Goal: Task Accomplishment & Management: Manage account settings

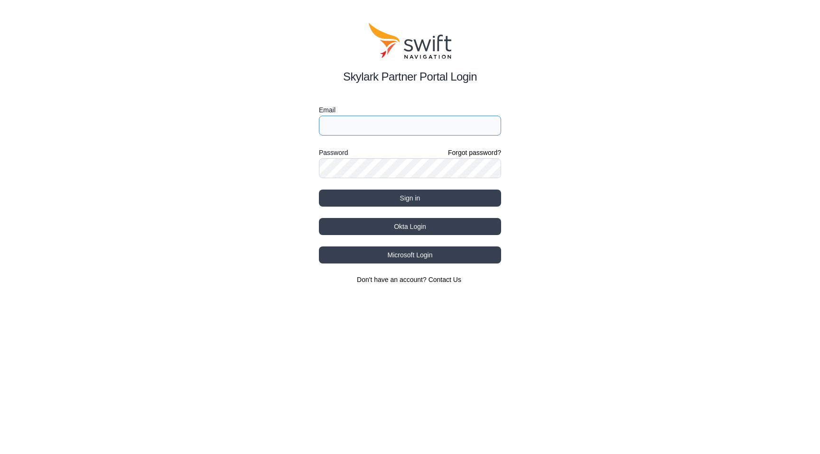
click at [396, 127] on input "Email" at bounding box center [410, 126] width 182 height 20
click at [317, 179] on div "Skylark Partner Portal Login Email Password Forgot password? Sign in Okta Login…" at bounding box center [410, 153] width 820 height 307
click at [388, 123] on input "Email" at bounding box center [410, 126] width 182 height 20
paste input "[EMAIL_ADDRESS][DOMAIN_NAME]"
type input "[EMAIL_ADDRESS][DOMAIN_NAME]"
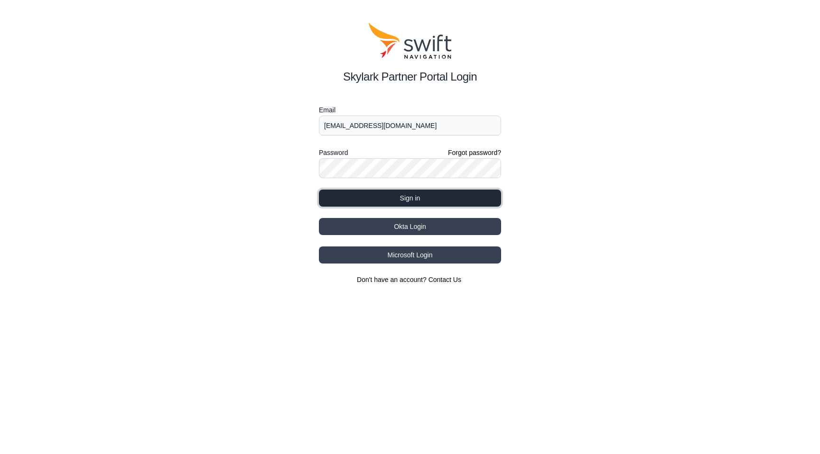
click at [420, 193] on button "Sign in" at bounding box center [410, 198] width 182 height 17
click at [351, 197] on button "Sign in" at bounding box center [410, 198] width 182 height 17
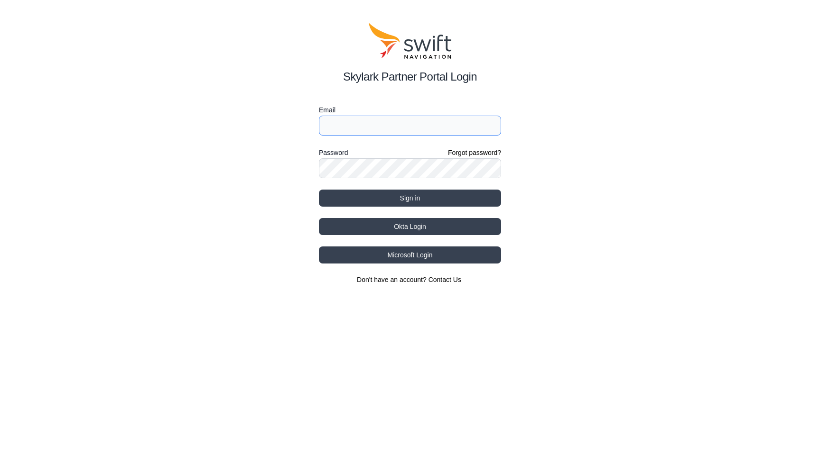
click at [420, 128] on input "Email" at bounding box center [410, 126] width 182 height 20
paste input "Grabtest2025"
type input "Grabtest2025"
click at [351, 129] on input "Email" at bounding box center [410, 126] width 182 height 20
paste input "[EMAIL_ADDRESS][DOMAIN_NAME]"
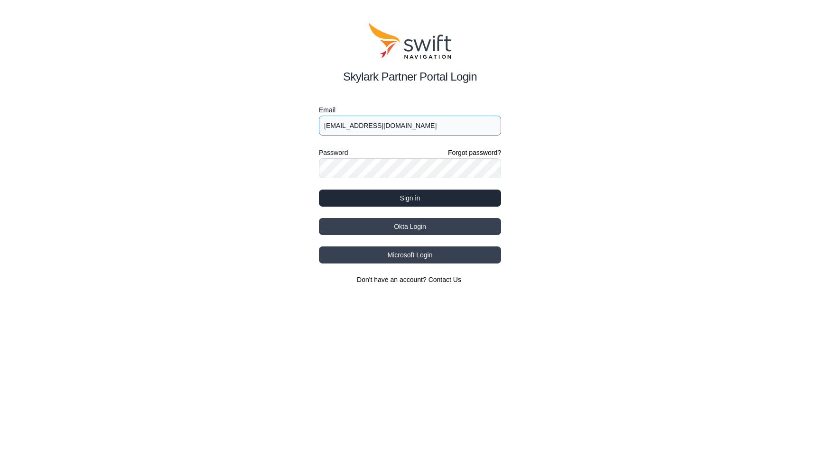
type input "[EMAIL_ADDRESS][DOMAIN_NAME]"
click at [365, 201] on button "Sign in" at bounding box center [410, 198] width 182 height 17
select select
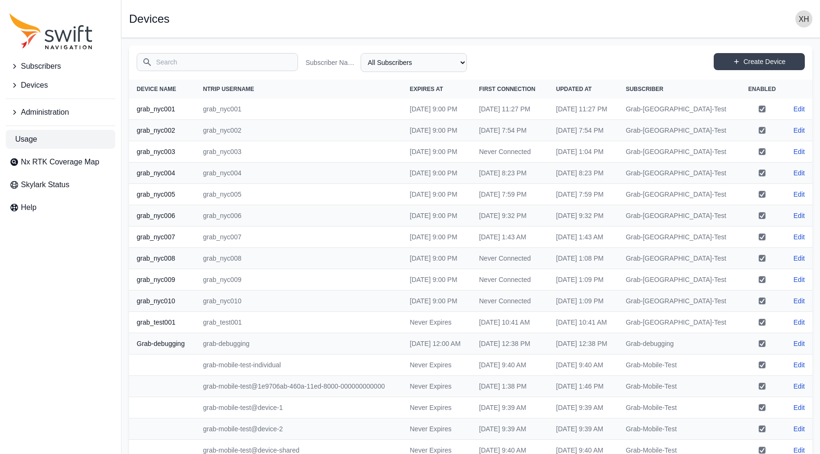
click at [29, 142] on span "Usage" at bounding box center [26, 139] width 22 height 11
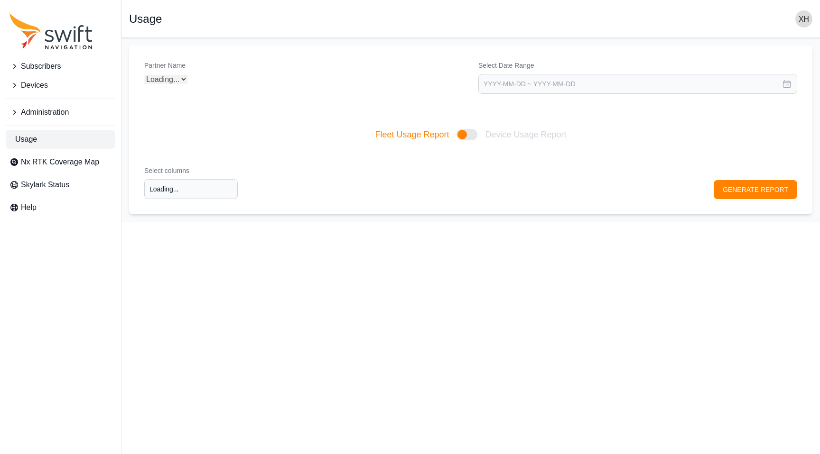
type input "Select columns"
select select "Partner Name"
click at [31, 87] on span "Devices" at bounding box center [34, 85] width 27 height 11
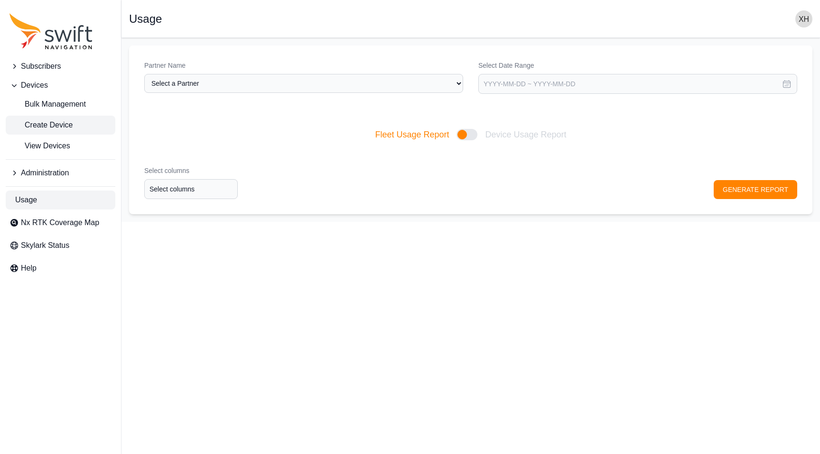
click at [53, 129] on span "Create Device" at bounding box center [40, 125] width 63 height 11
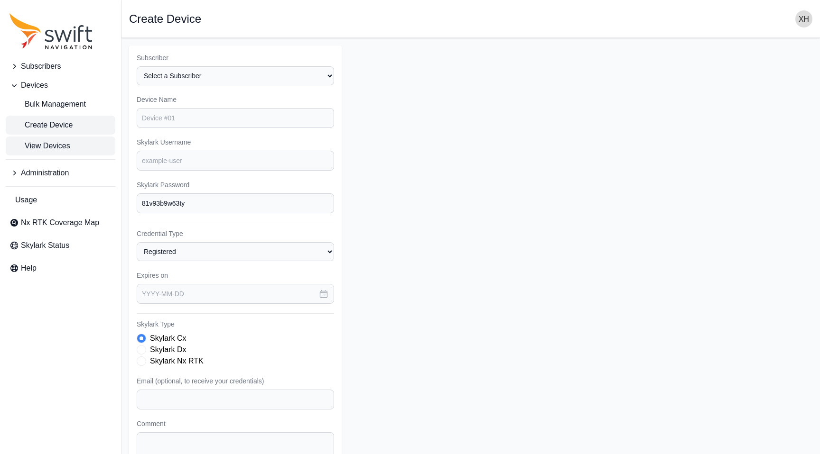
click at [56, 139] on link "View Devices" at bounding box center [61, 146] width 110 height 19
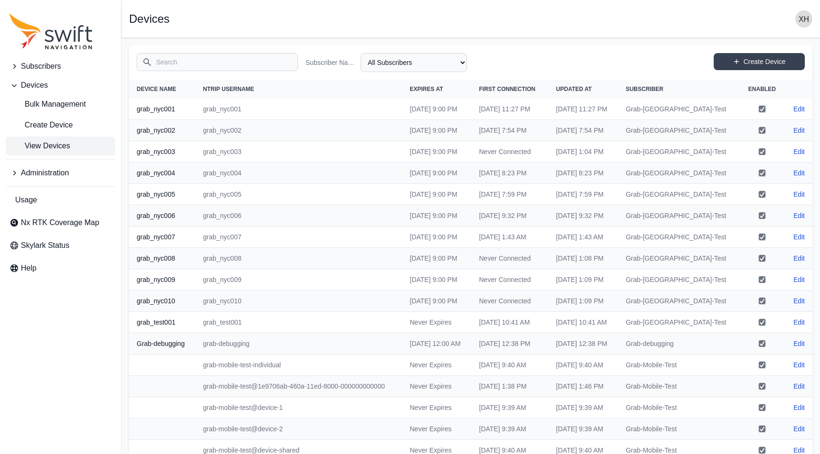
click at [18, 67] on icon "Sidenav" at bounding box center [13, 66] width 9 height 9
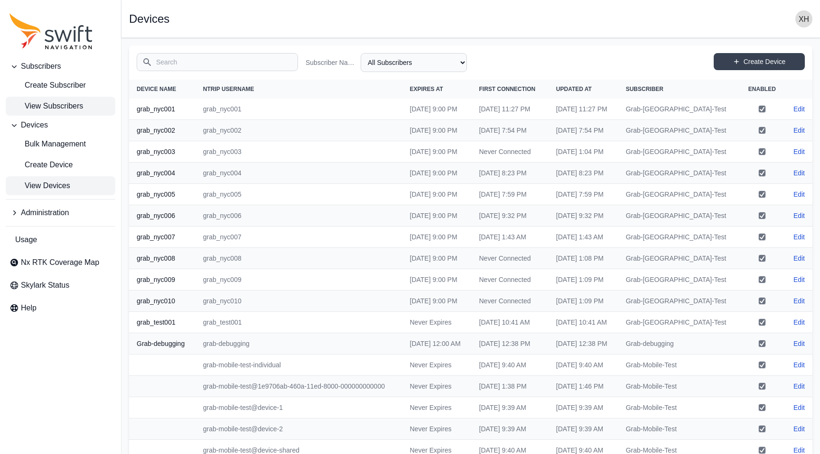
click at [46, 104] on span "View Subscribers" at bounding box center [46, 106] width 74 height 11
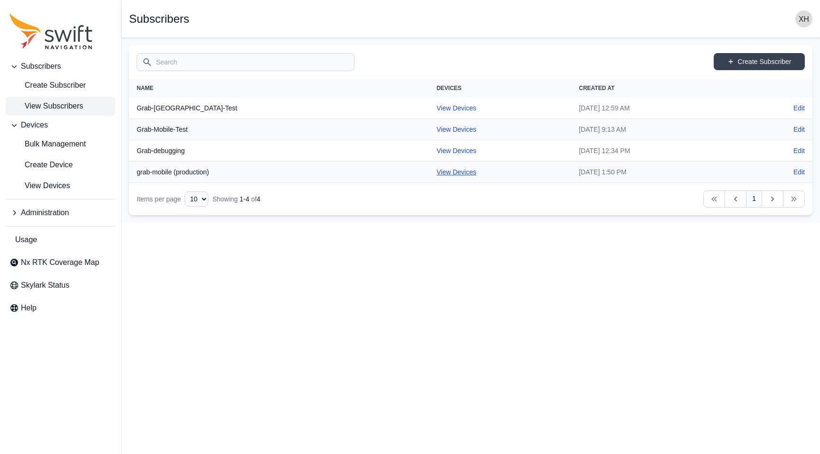
click at [436, 171] on link "View Devices" at bounding box center [456, 172] width 40 height 8
select select "fe55257b-e26b-4112-869a-e544fc77323b"
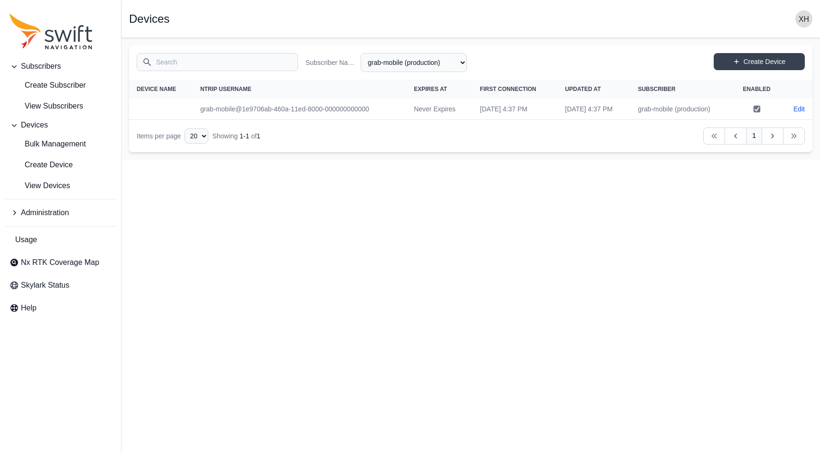
click at [339, 110] on td "grab-mobile@1e9706ab-460a-11ed-8000-000000000000" at bounding box center [299, 109] width 213 height 21
click at [61, 186] on span "View Devices" at bounding box center [39, 185] width 61 height 11
select select "Subscriber"
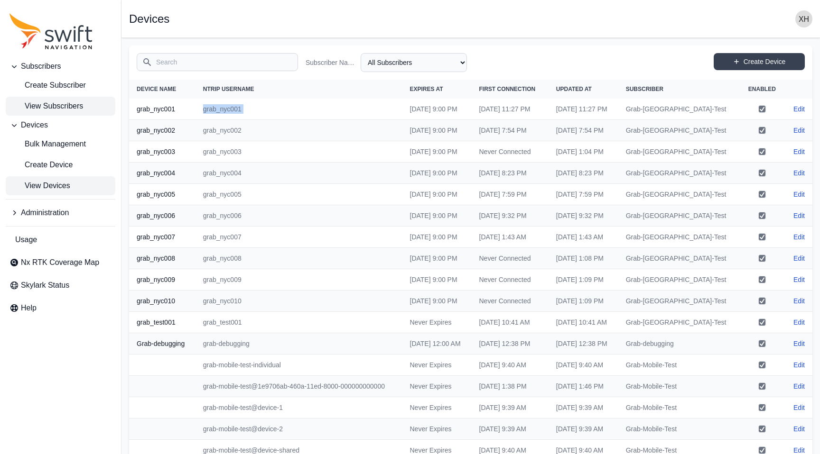
click at [50, 107] on span "View Subscribers" at bounding box center [46, 106] width 74 height 11
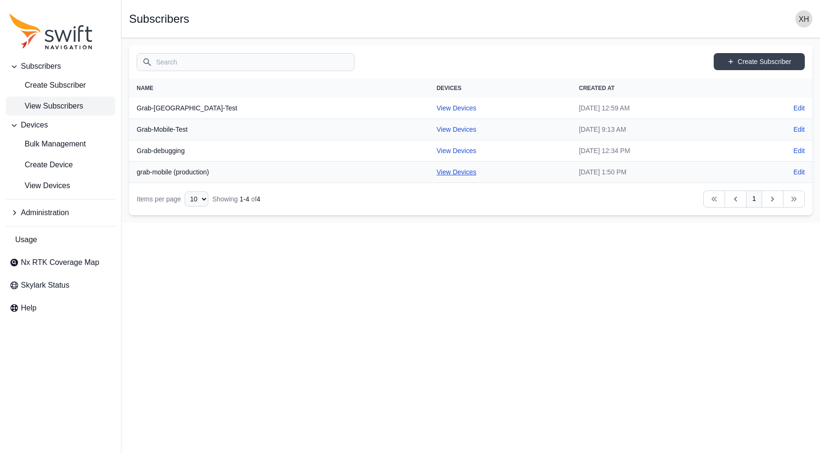
click at [436, 173] on link "View Devices" at bounding box center [456, 172] width 40 height 8
select select "fe55257b-e26b-4112-869a-e544fc77323b"
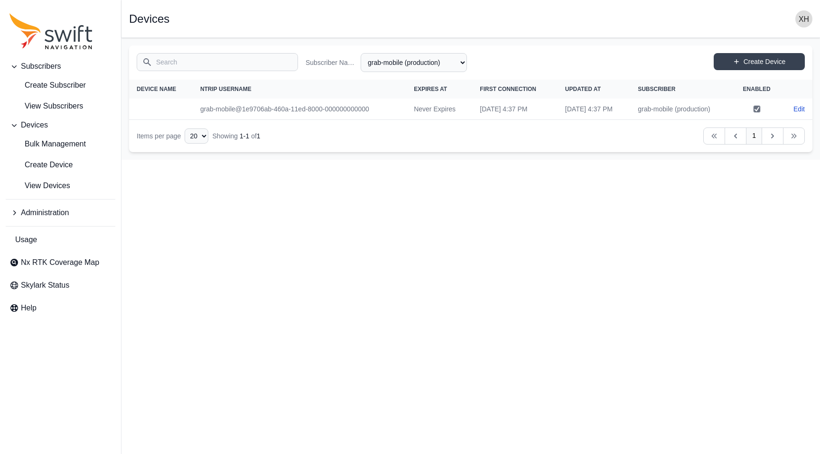
click at [276, 108] on td "grab-mobile@1e9706ab-460a-11ed-8000-000000000000" at bounding box center [299, 109] width 213 height 21
click at [803, 105] on link "Edit" at bounding box center [798, 108] width 11 height 9
select select "fe55257b-e26b-4112-869a-e544fc77323b"
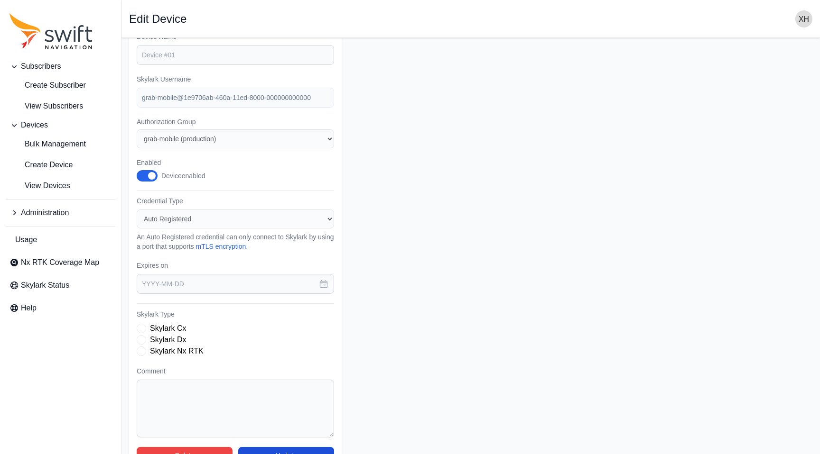
scroll to position [88, 0]
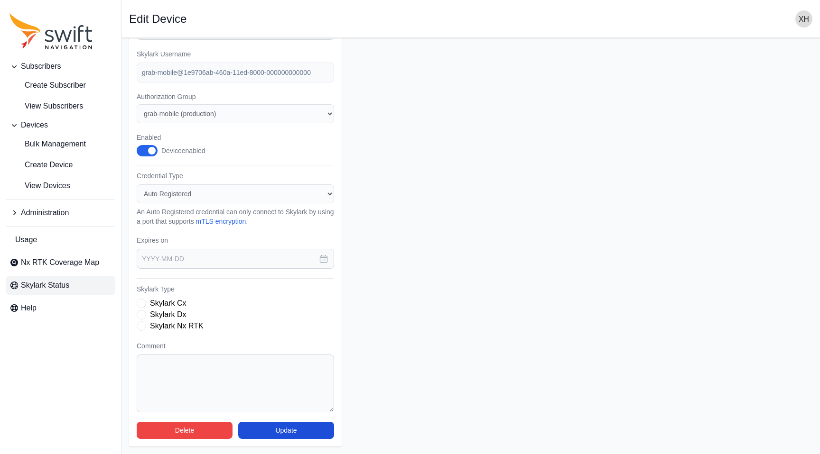
click at [61, 287] on span "Skylark Status" at bounding box center [45, 285] width 48 height 11
click at [15, 212] on icon "Sidenav" at bounding box center [14, 213] width 3 height 5
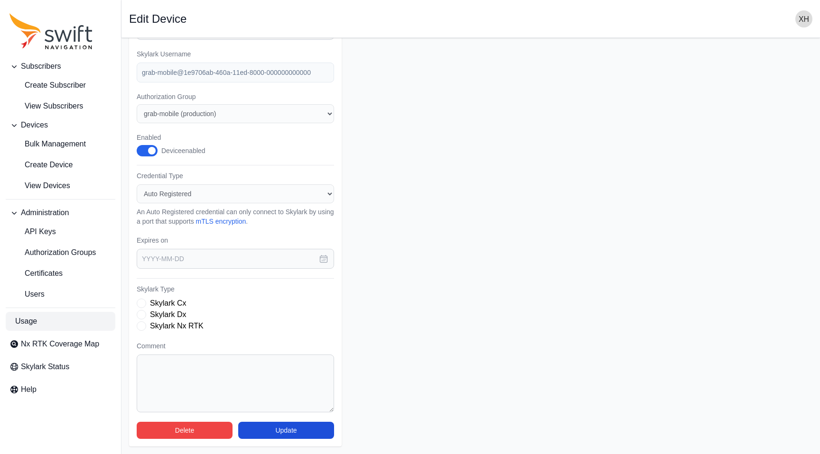
click at [27, 321] on span "Usage" at bounding box center [26, 321] width 22 height 11
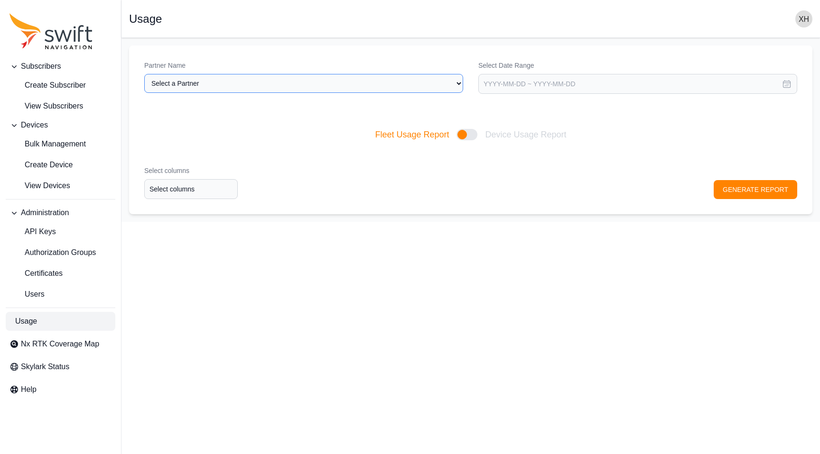
click at [272, 86] on select "Select a Partner Grab" at bounding box center [303, 83] width 319 height 19
click at [144, 74] on select "Select a Partner Grab" at bounding box center [303, 83] width 319 height 19
select select "3f7c8ae7-4574-44cd-b1e2-e924d7be4325"
click at [746, 196] on button "GENERATE REPORT" at bounding box center [754, 189] width 83 height 19
click at [51, 294] on link "Users" at bounding box center [61, 294] width 110 height 19
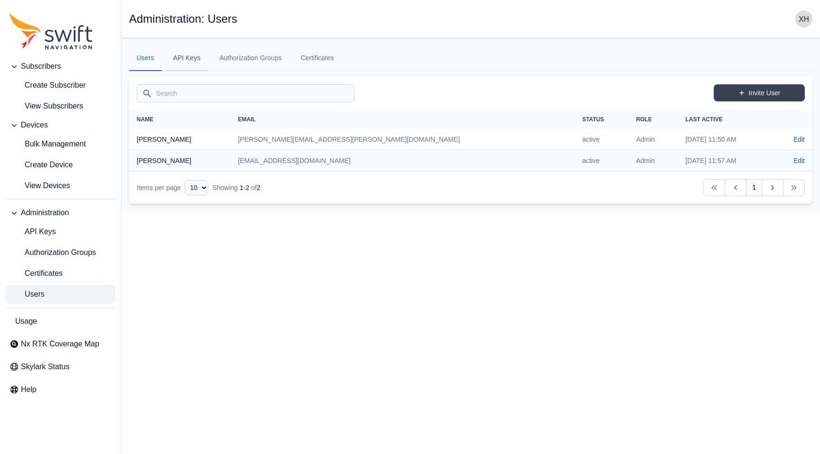
click at [180, 64] on link "API Keys" at bounding box center [187, 59] width 43 height 26
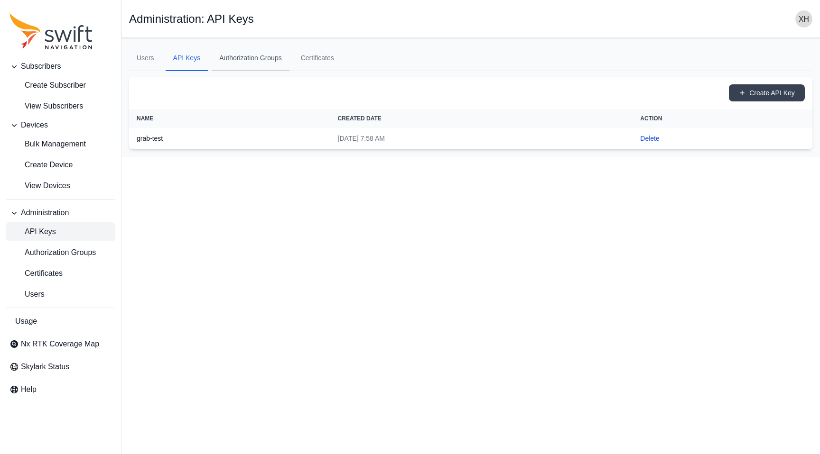
click at [247, 53] on link "Authorization Groups" at bounding box center [251, 59] width 78 height 26
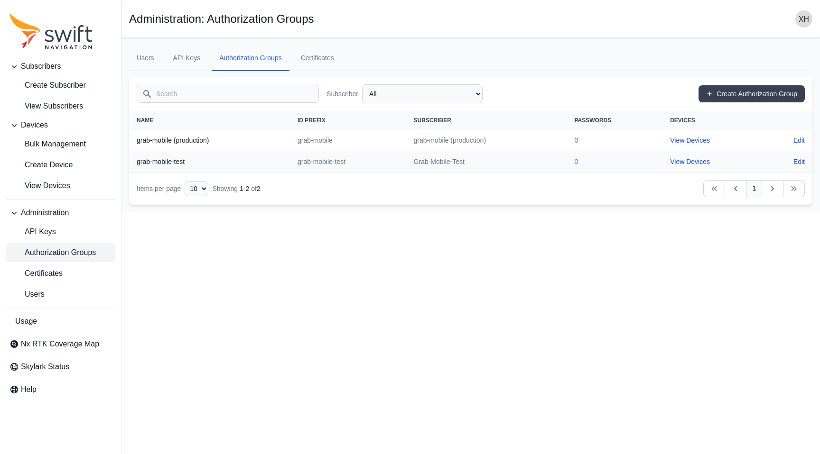
click at [209, 54] on ul "Users API Keys Authorization Groups Certificates" at bounding box center [470, 59] width 683 height 26
click at [185, 62] on link "API Keys" at bounding box center [187, 59] width 43 height 26
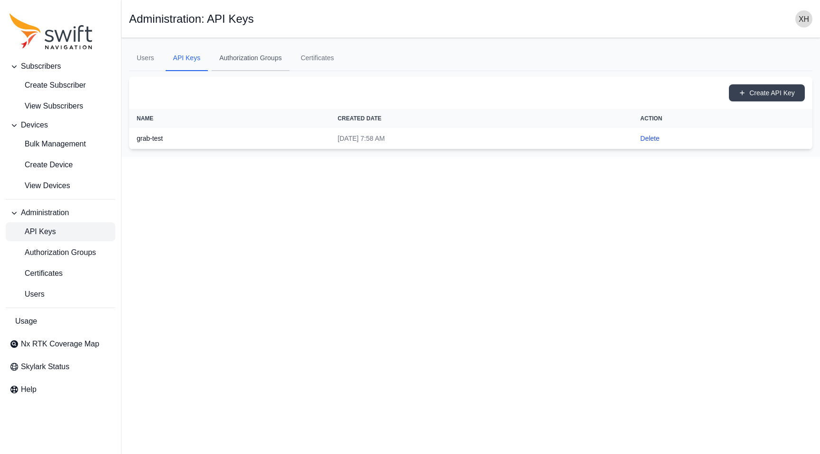
click at [259, 58] on link "Authorization Groups" at bounding box center [251, 59] width 78 height 26
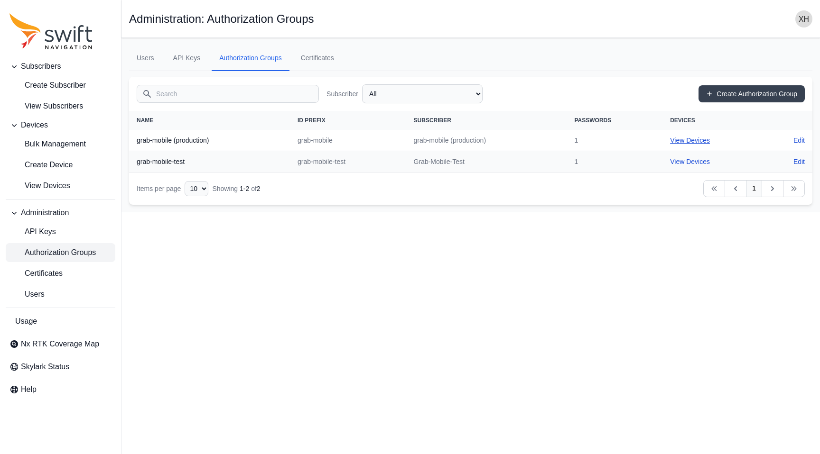
click at [689, 142] on link "View Devices" at bounding box center [690, 141] width 40 height 8
select select "fe55257b-e26b-4112-869a-e544fc77323b"
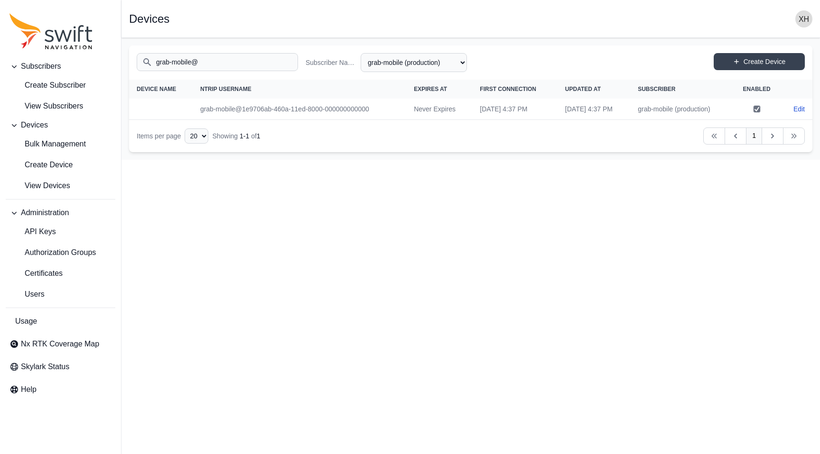
click at [676, 108] on td "grab-mobile (production)" at bounding box center [681, 109] width 102 height 21
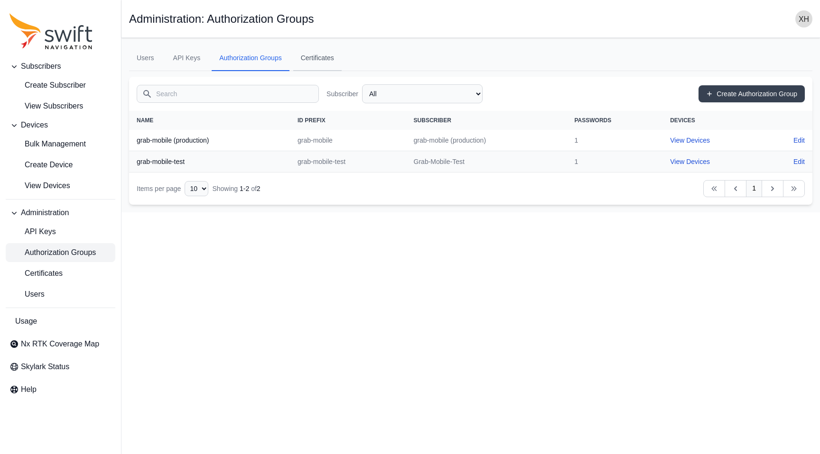
click at [323, 64] on link "Certificates" at bounding box center [317, 59] width 48 height 26
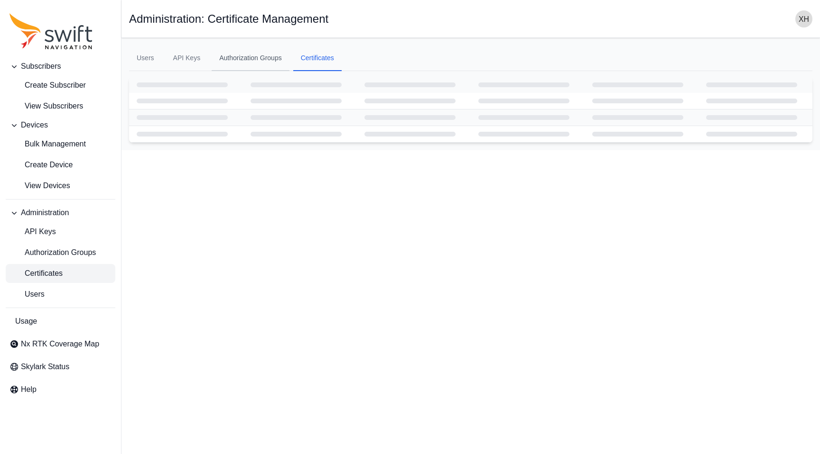
click at [240, 54] on link "Authorization Groups" at bounding box center [251, 59] width 78 height 26
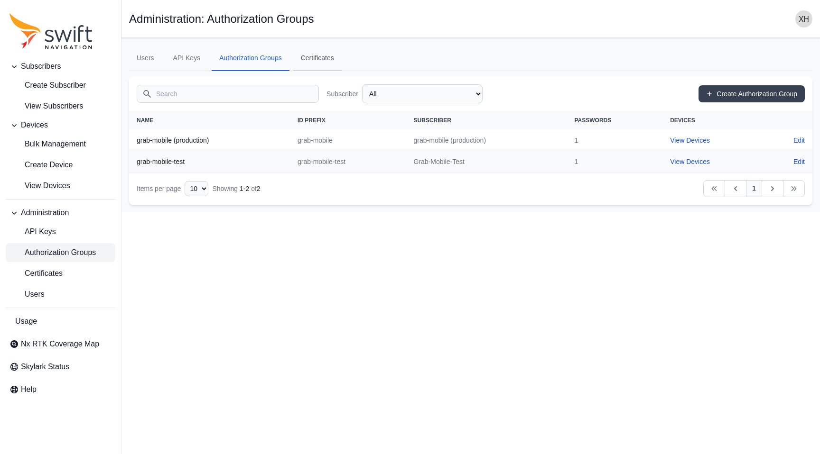
click at [317, 59] on link "Certificates" at bounding box center [317, 59] width 48 height 26
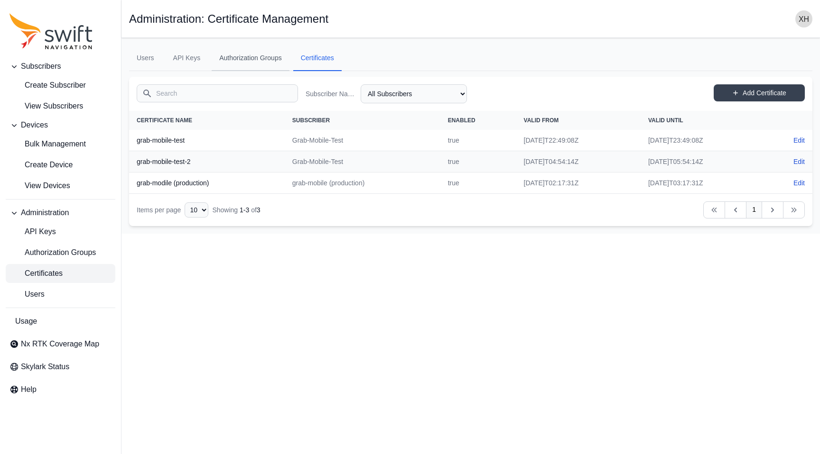
click at [248, 57] on link "Authorization Groups" at bounding box center [251, 59] width 78 height 26
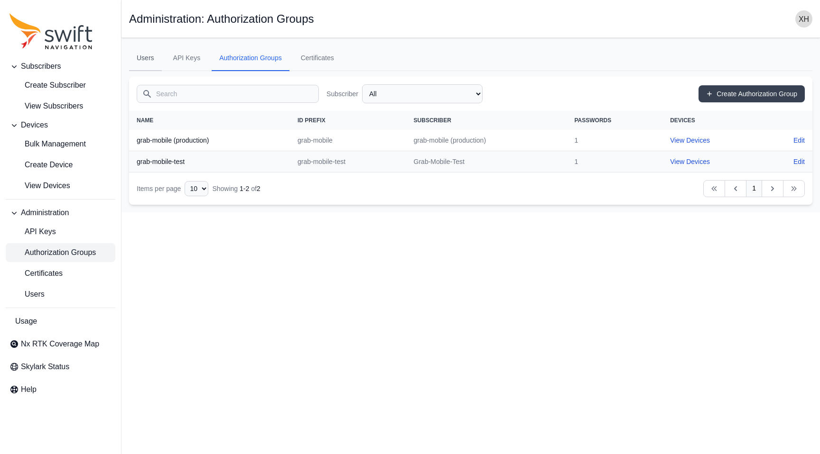
click at [148, 56] on link "Users" at bounding box center [145, 59] width 33 height 26
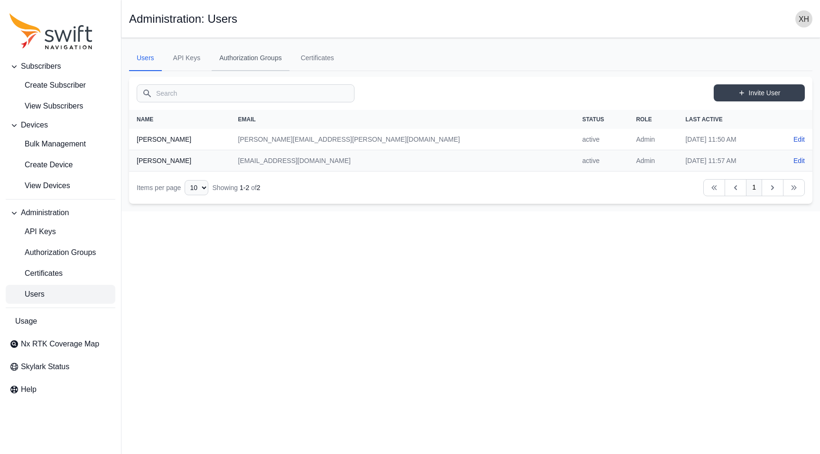
click at [225, 67] on link "Authorization Groups" at bounding box center [251, 59] width 78 height 26
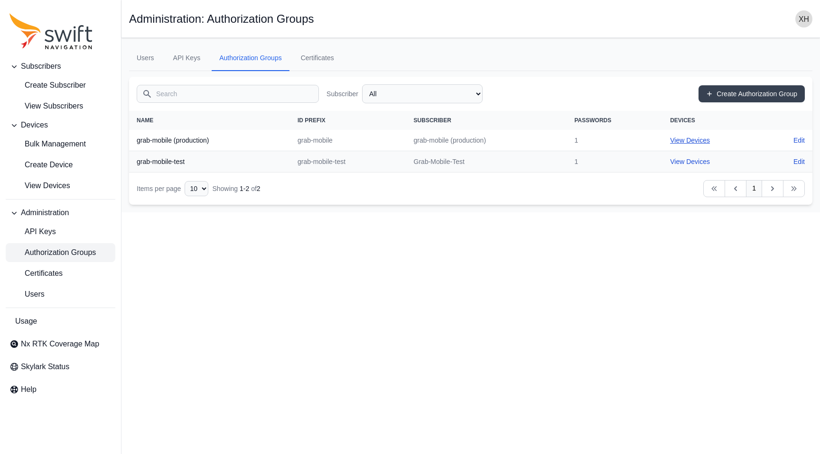
click at [694, 139] on link "View Devices" at bounding box center [690, 141] width 40 height 8
select select "fe55257b-e26b-4112-869a-e544fc77323b"
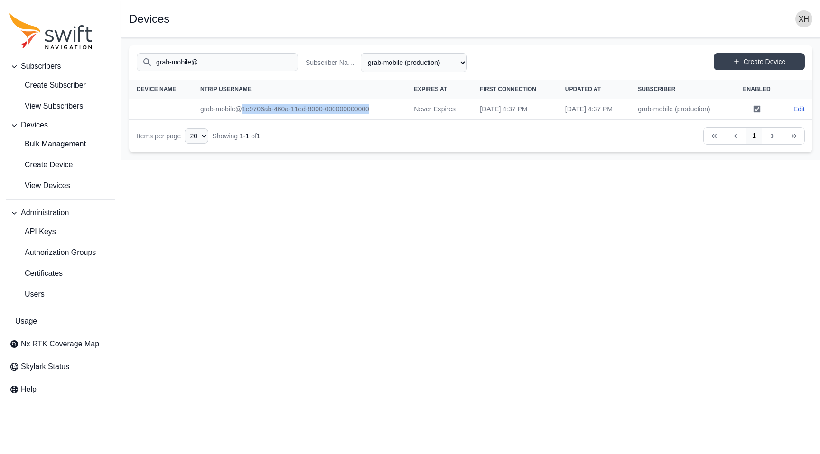
drag, startPoint x: 237, startPoint y: 108, endPoint x: 370, endPoint y: 108, distance: 132.3
click at [370, 108] on td "grab-mobile@1e9706ab-460a-11ed-8000-000000000000" at bounding box center [299, 109] width 213 height 21
copy td "1e9706ab-460a-11ed-8000-000000000000"
click at [447, 129] on nav "Items per page 10 15 20 25 50 Showing 1 - 1 of 1 Previous Previous 1 Next Next" at bounding box center [470, 136] width 683 height 32
click at [233, 61] on input "grab-mobile@" at bounding box center [217, 62] width 161 height 18
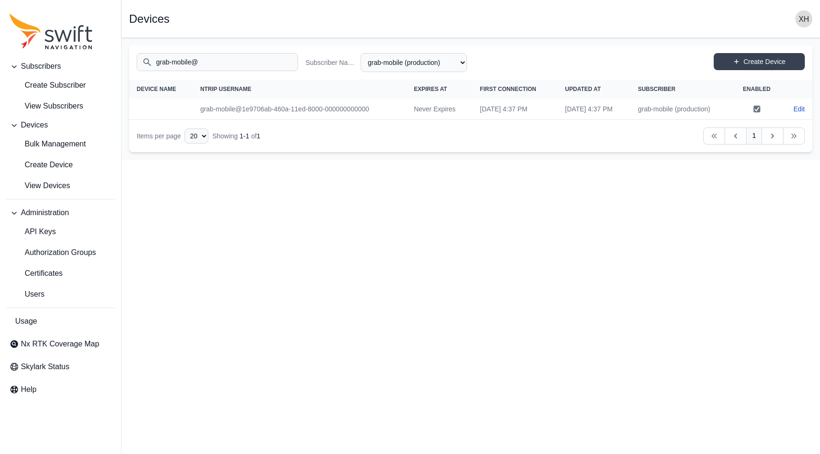
click at [233, 61] on input "grab-mobile@" at bounding box center [217, 62] width 161 height 18
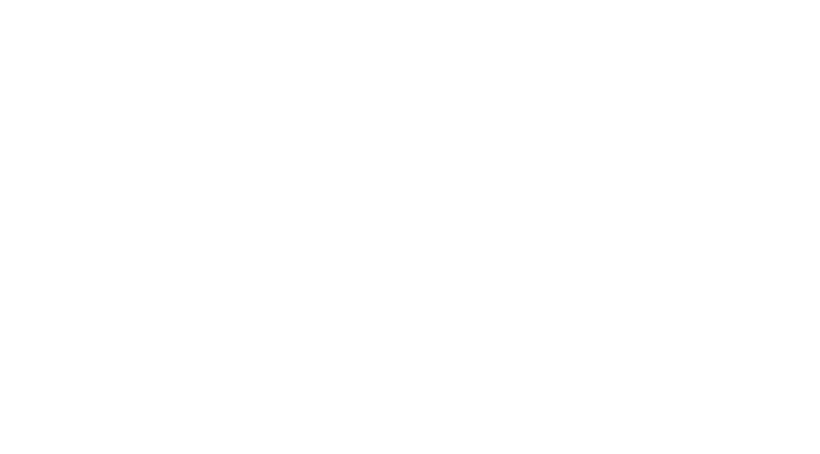
select select
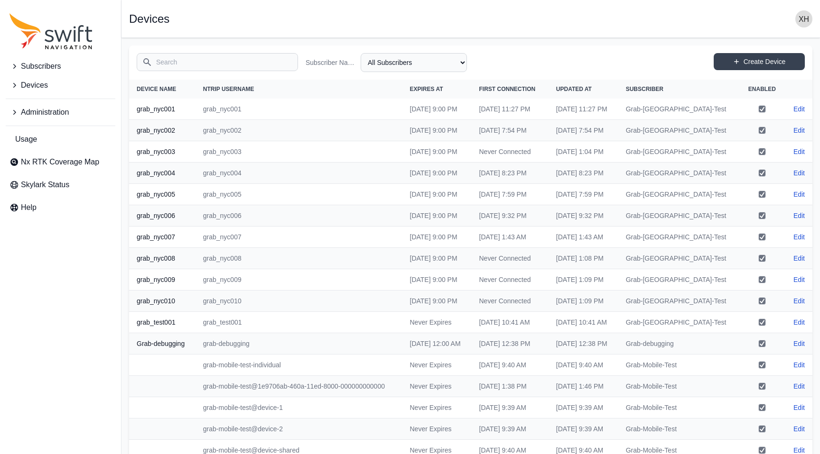
click at [18, 81] on icon "Sidenav" at bounding box center [13, 85] width 9 height 9
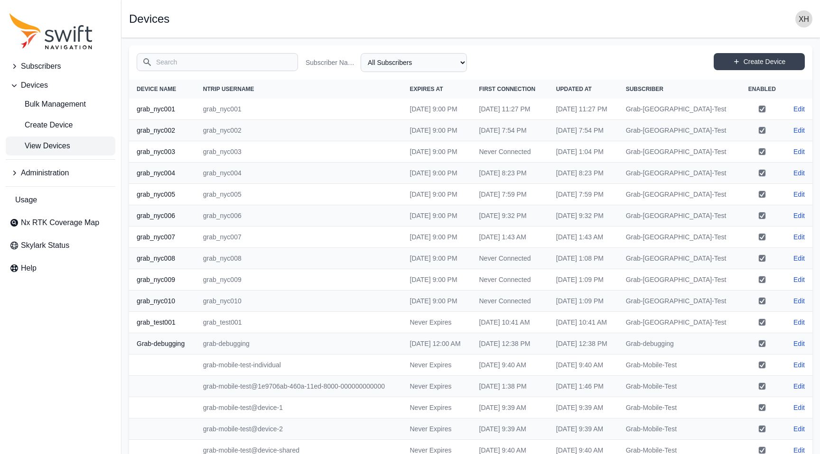
click at [50, 143] on span "View Devices" at bounding box center [39, 145] width 61 height 11
click at [17, 65] on icon "Sidenav" at bounding box center [13, 66] width 9 height 9
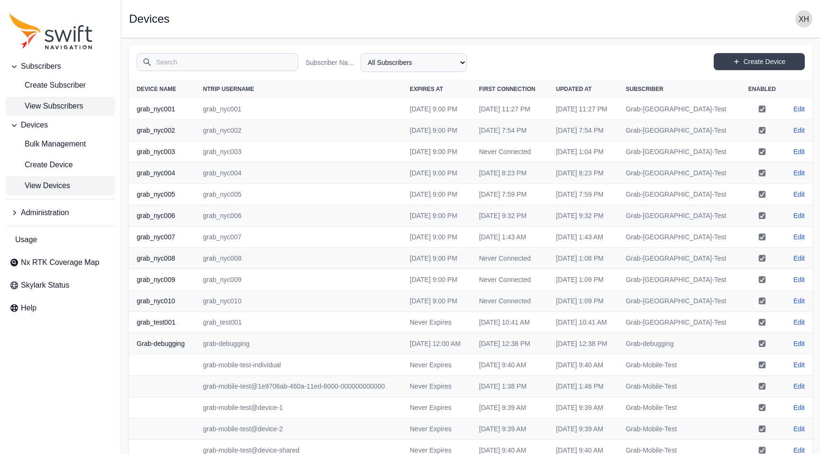
click at [68, 107] on span "View Subscribers" at bounding box center [46, 106] width 74 height 11
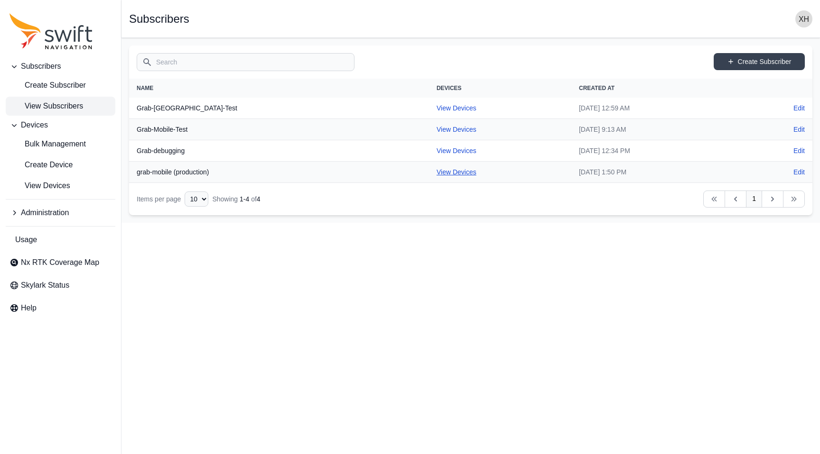
click at [436, 169] on link "View Devices" at bounding box center [456, 172] width 40 height 8
select select "fe55257b-e26b-4112-869a-e544fc77323b"
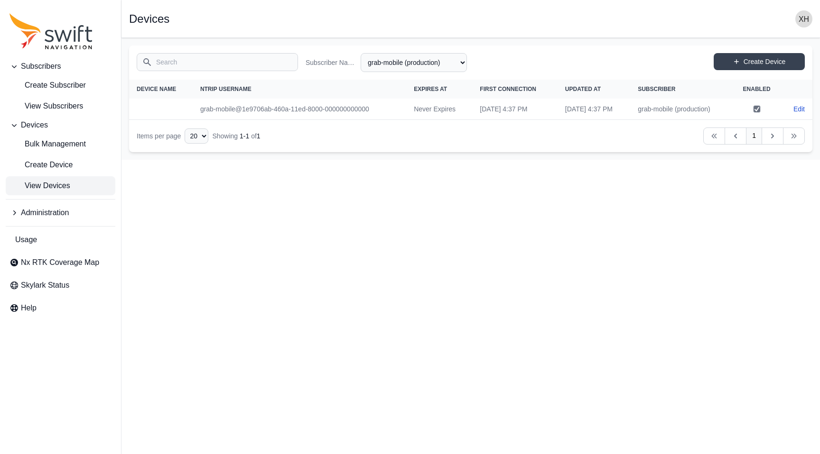
click at [80, 183] on link "View Devices" at bounding box center [61, 185] width 110 height 19
select select "Subscriber"
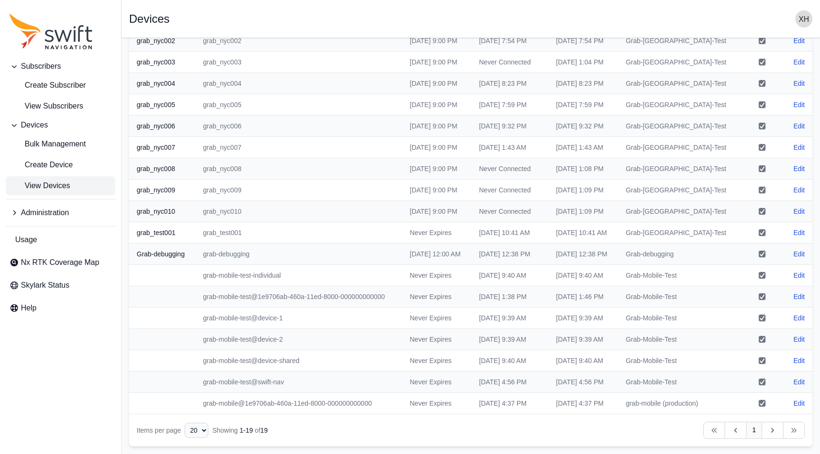
scroll to position [184, 0]
click at [251, 286] on td "grab-mobile-test@1e9706ab-460a-11ed-8000-000000000000" at bounding box center [298, 296] width 207 height 21
click at [39, 234] on link "Usage" at bounding box center [61, 240] width 110 height 19
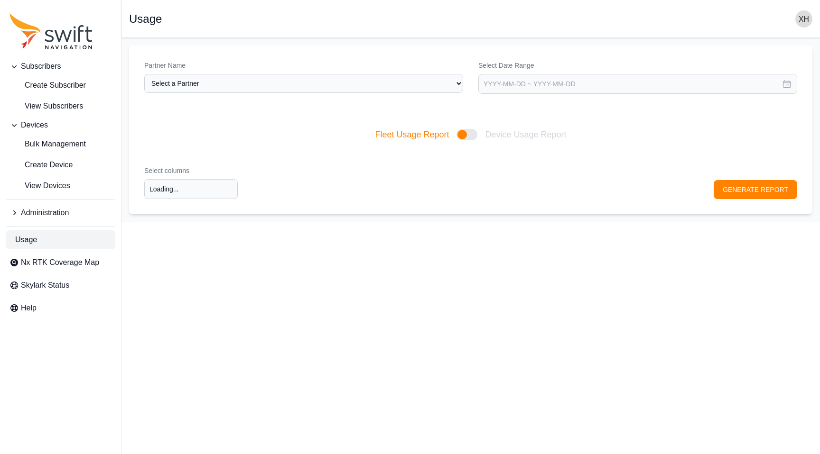
type input "Select columns"
click at [388, 81] on select "Select a Partner Grab" at bounding box center [303, 83] width 319 height 19
click at [144, 74] on select "Select a Partner Grab" at bounding box center [303, 83] width 319 height 19
select select "3f7c8ae7-4574-44cd-b1e2-e924d7be4325"
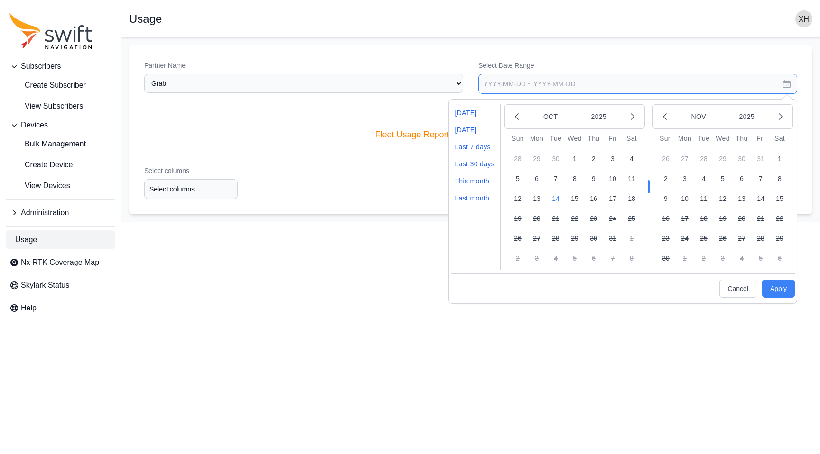
click at [572, 86] on input "text" at bounding box center [637, 84] width 319 height 20
click at [536, 198] on button "13" at bounding box center [536, 198] width 19 height 19
click at [554, 200] on button "14" at bounding box center [555, 198] width 19 height 19
click at [778, 288] on button "Apply" at bounding box center [778, 289] width 33 height 18
type input "2025-10-13 ~ 2025-10-14"
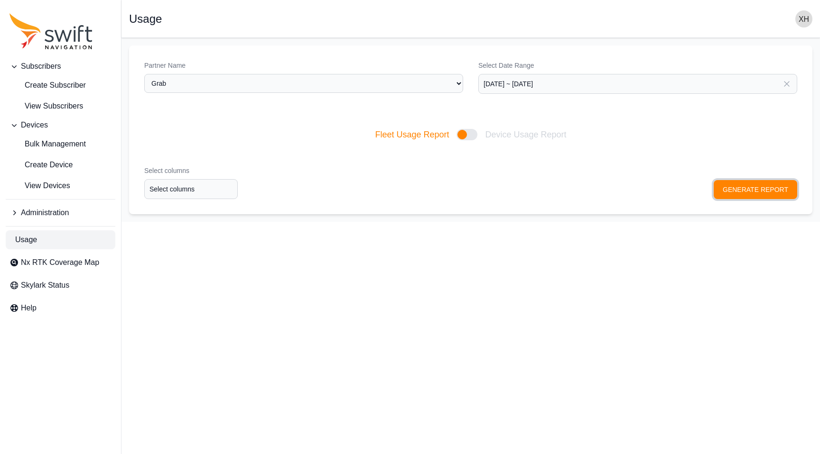
click at [739, 186] on button "GENERATE REPORT" at bounding box center [754, 189] width 83 height 19
click at [207, 186] on input "Select columns" at bounding box center [190, 189] width 93 height 20
type input "1 columns selected"
click at [188, 255] on div "Active devices" at bounding box center [184, 256] width 99 height 16
click at [747, 192] on div "Select columns 1 columns selected GENERATE REPORT" at bounding box center [470, 183] width 683 height 64
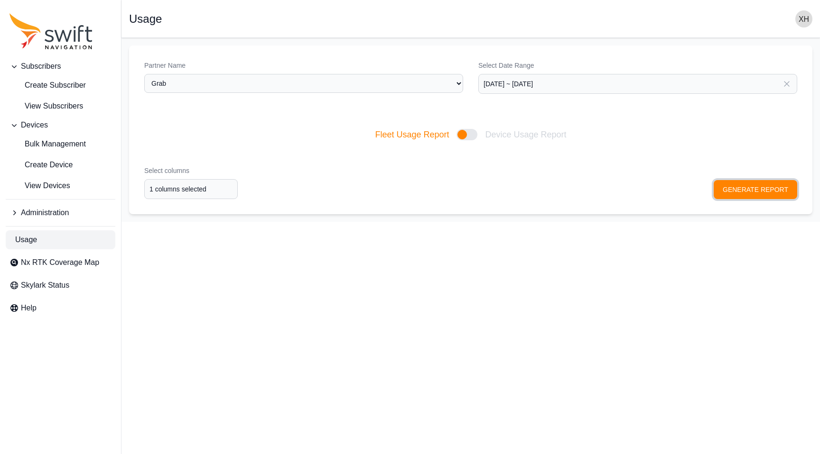
click at [748, 189] on button "GENERATE REPORT" at bounding box center [754, 189] width 83 height 19
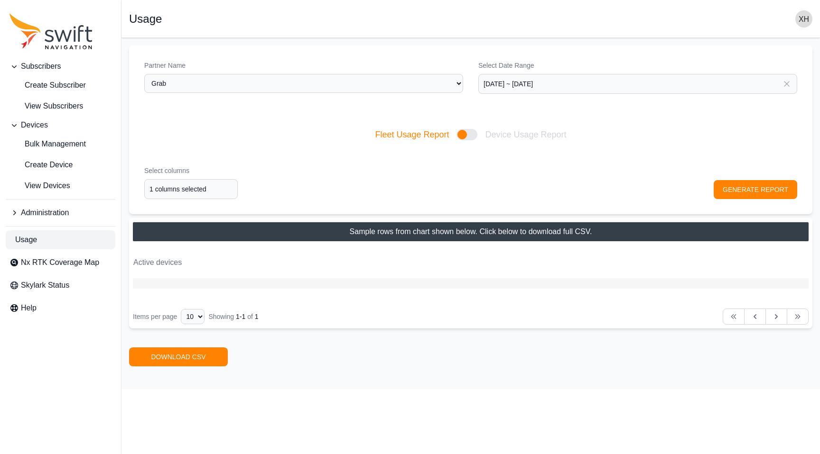
click at [467, 134] on div at bounding box center [466, 134] width 21 height 11
click at [375, 135] on input "Fleet Usage Report Device Usage Report" at bounding box center [374, 135] width 0 height 0
checkbox input "true"
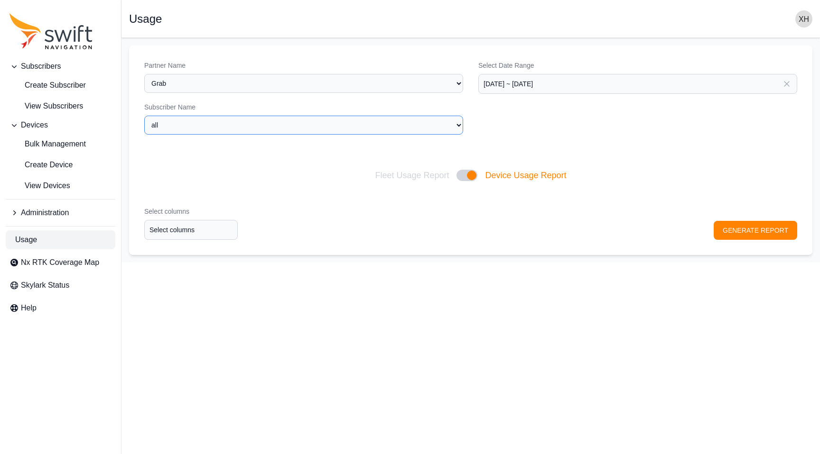
click at [242, 125] on select "all Grab-debugging grab-mobile (production) Grab-Mobile-Test Grab-NYC-Test" at bounding box center [303, 125] width 319 height 19
select select "fe55257b-e26b-4112-869a-e544fc77323b"
click at [144, 116] on select "all Grab-debugging grab-mobile (production) Grab-Mobile-Test Grab-NYC-Test" at bounding box center [303, 125] width 319 height 19
click at [183, 236] on input "Select columns" at bounding box center [190, 230] width 93 height 20
click at [315, 195] on div "Select columns Select columns GENERATE REPORT" at bounding box center [470, 224] width 683 height 64
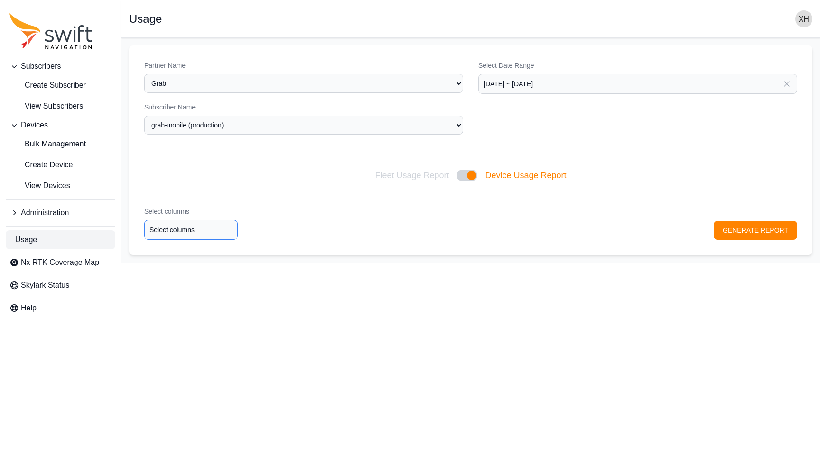
click at [178, 231] on input "Select columns" at bounding box center [190, 230] width 93 height 20
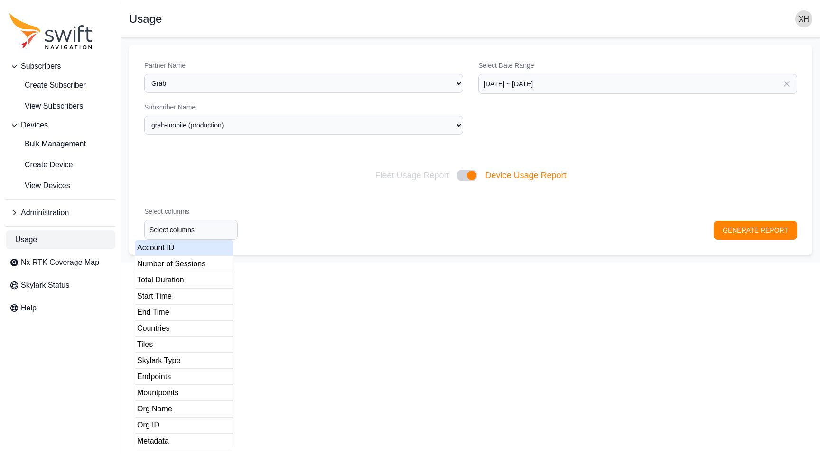
click at [462, 201] on div "Select columns Select columns GENERATE REPORT" at bounding box center [470, 224] width 683 height 64
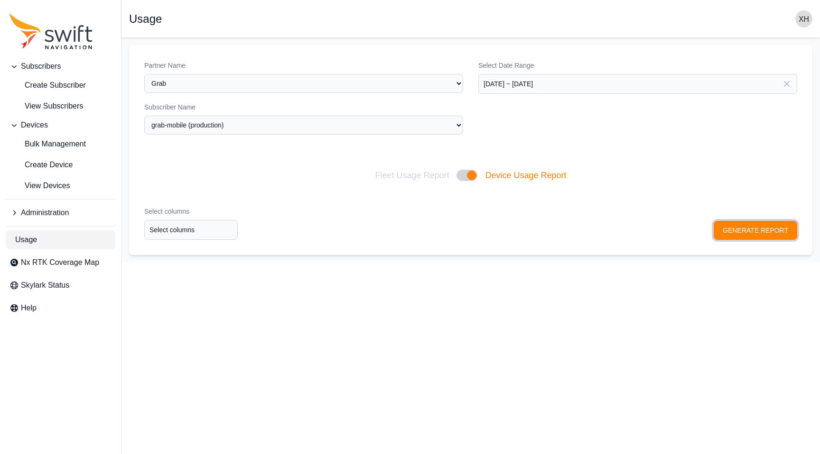
click at [755, 224] on button "GENERATE REPORT" at bounding box center [754, 230] width 83 height 19
click at [201, 226] on input "Select columns" at bounding box center [190, 230] width 93 height 20
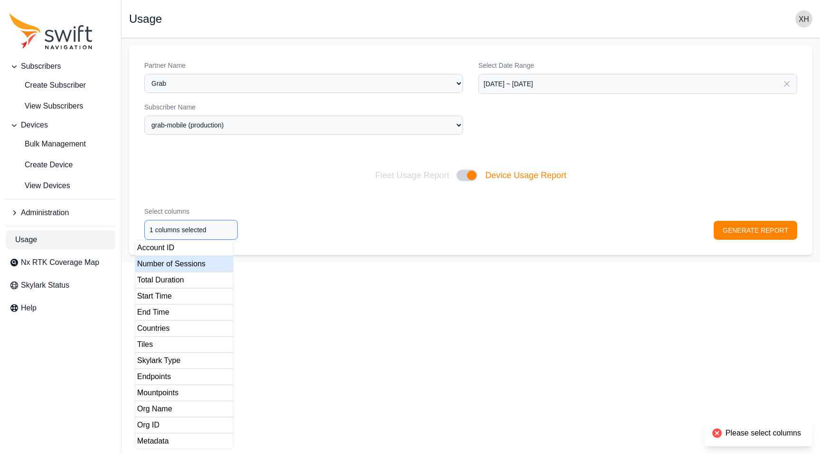
click at [175, 263] on div "Number of Sessions" at bounding box center [184, 264] width 99 height 16
click at [170, 283] on div "Total Duration" at bounding box center [184, 280] width 99 height 16
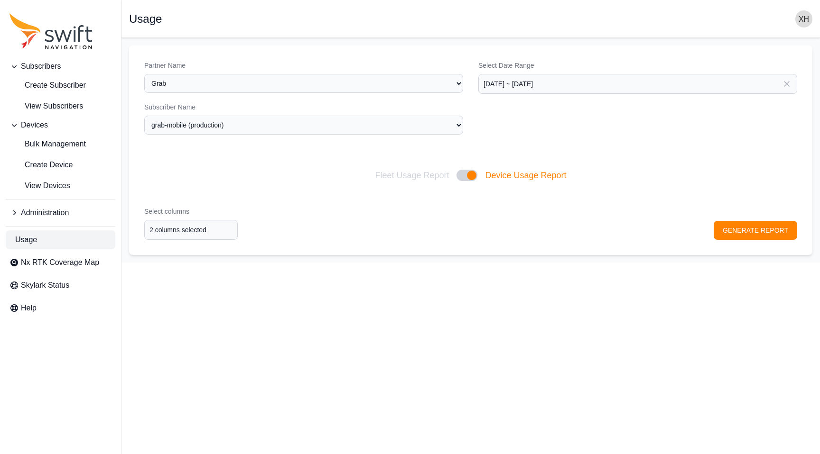
click at [778, 224] on div "Select columns 2 columns selected GENERATE REPORT" at bounding box center [470, 224] width 683 height 64
click at [765, 236] on button "GENERATE REPORT" at bounding box center [754, 230] width 83 height 19
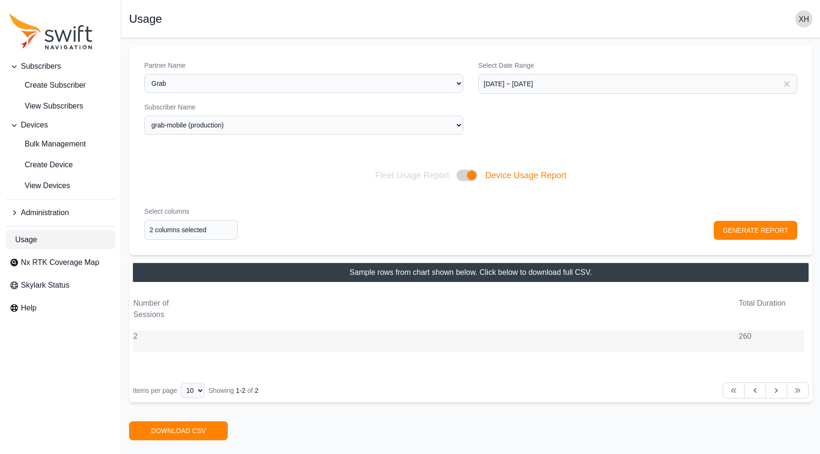
click at [544, 336] on tr "2 260" at bounding box center [468, 342] width 671 height 22
click at [190, 237] on input "2 columns selected" at bounding box center [190, 230] width 93 height 20
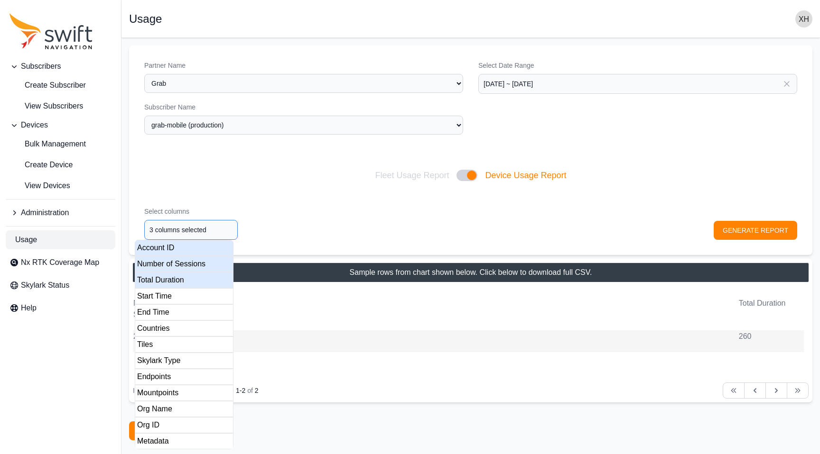
click at [181, 250] on div "Account ID" at bounding box center [184, 248] width 99 height 16
type input "4 columns selected"
click at [177, 300] on div "Start Time" at bounding box center [184, 296] width 99 height 16
click at [746, 229] on div "Select columns 4 columns selected GENERATE REPORT" at bounding box center [470, 224] width 683 height 64
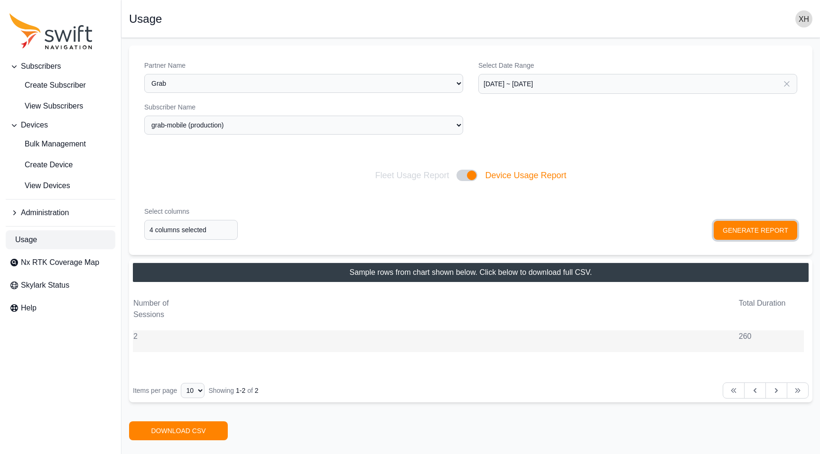
click at [746, 229] on button "GENERATE REPORT" at bounding box center [754, 230] width 83 height 19
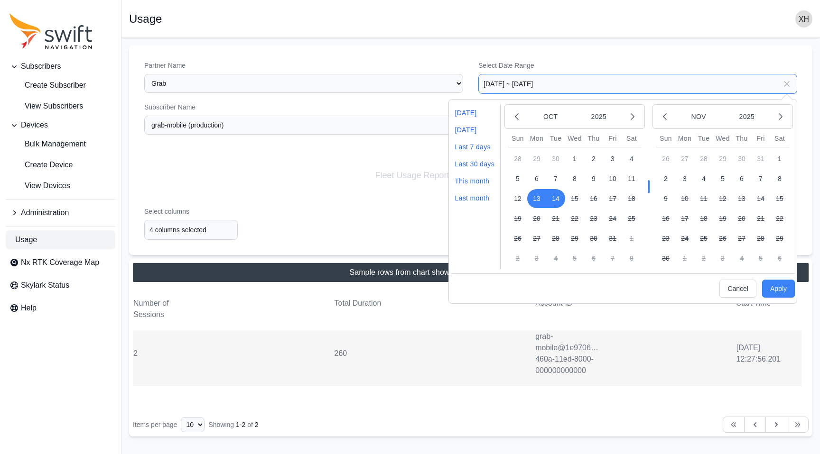
click at [571, 74] on input "2025-10-13 ~ 2025-10-14" at bounding box center [637, 84] width 319 height 20
click at [555, 205] on button "14" at bounding box center [555, 198] width 19 height 19
click at [782, 288] on button "Apply" at bounding box center [778, 289] width 33 height 18
type input "2025-10-14 ~ 2025-10-14"
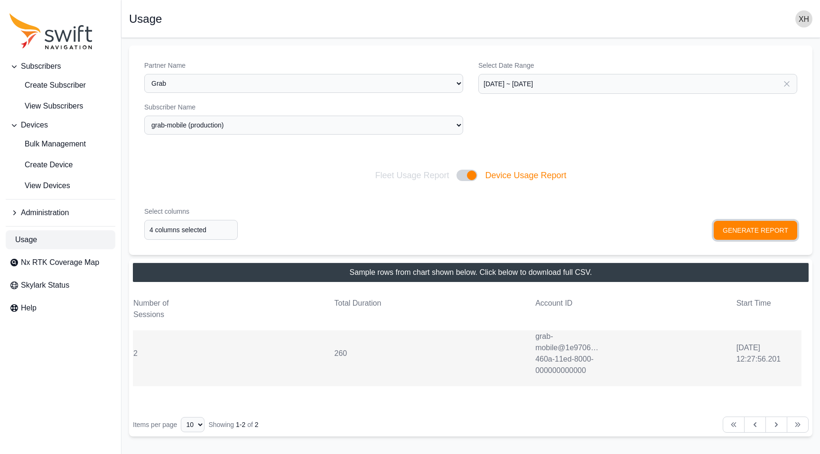
click at [756, 238] on button "GENERATE REPORT" at bounding box center [754, 230] width 83 height 19
drag, startPoint x: 737, startPoint y: 360, endPoint x: 788, endPoint y: 360, distance: 51.2
click at [788, 360] on td "2025-10-14 01:34:35.279" at bounding box center [768, 354] width 65 height 24
click at [173, 222] on input "4 columns selected" at bounding box center [190, 230] width 93 height 20
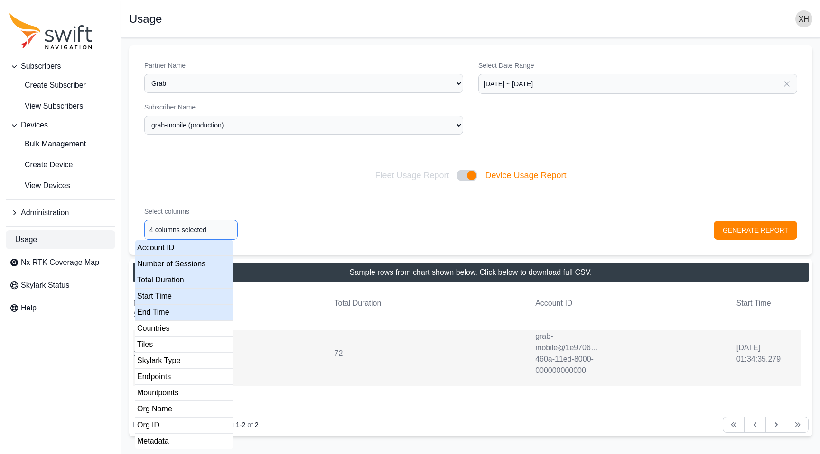
type input "5 columns selected"
click at [161, 313] on div "End Time" at bounding box center [184, 313] width 99 height 16
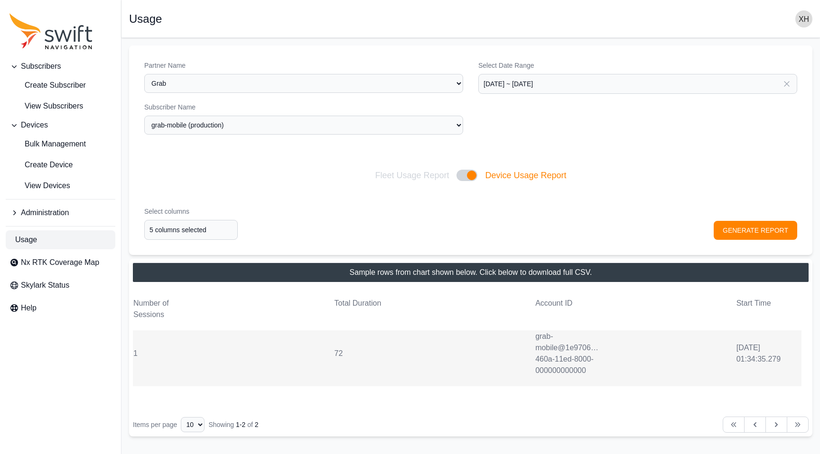
click at [736, 229] on div "Select columns 5 columns selected GENERATE REPORT" at bounding box center [470, 224] width 683 height 64
click at [736, 229] on button "GENERATE REPORT" at bounding box center [754, 230] width 83 height 19
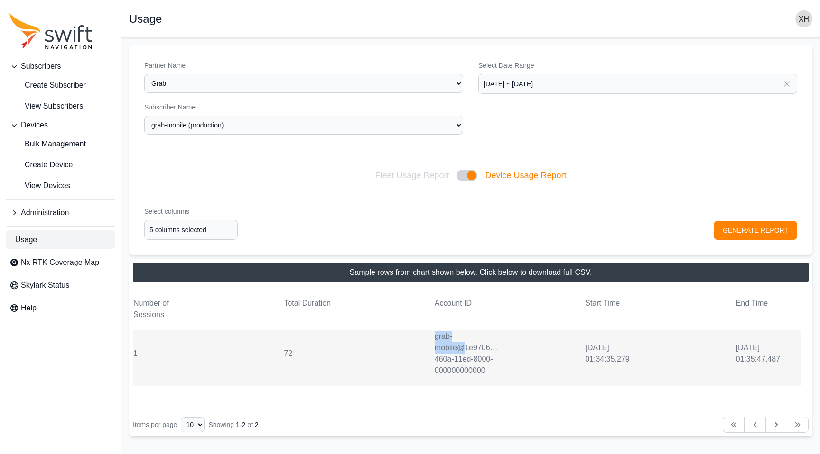
drag, startPoint x: 435, startPoint y: 335, endPoint x: 462, endPoint y: 352, distance: 31.6
click at [462, 352] on td "grab-mobile@1e9706ab-460a-11ed-8000-000000000000" at bounding box center [466, 354] width 65 height 46
copy td "grab-mobile@"
click at [732, 229] on button "GENERATE REPORT" at bounding box center [754, 230] width 83 height 19
click at [741, 229] on button "GENERATE REPORT" at bounding box center [754, 230] width 83 height 19
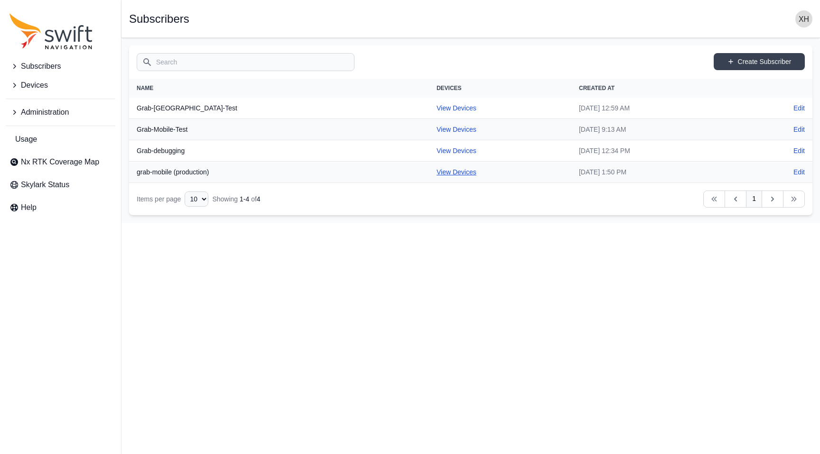
click at [436, 174] on link "View Devices" at bounding box center [456, 172] width 40 height 8
select select "fe55257b-e26b-4112-869a-e544fc77323b"
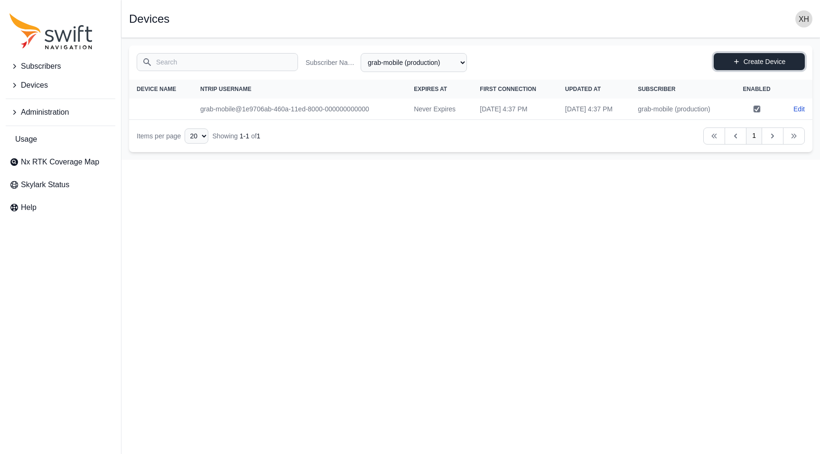
click at [782, 61] on link "Create Device" at bounding box center [758, 61] width 91 height 17
select select "fe55257b-e26b-4112-869a-e544fc77323b"
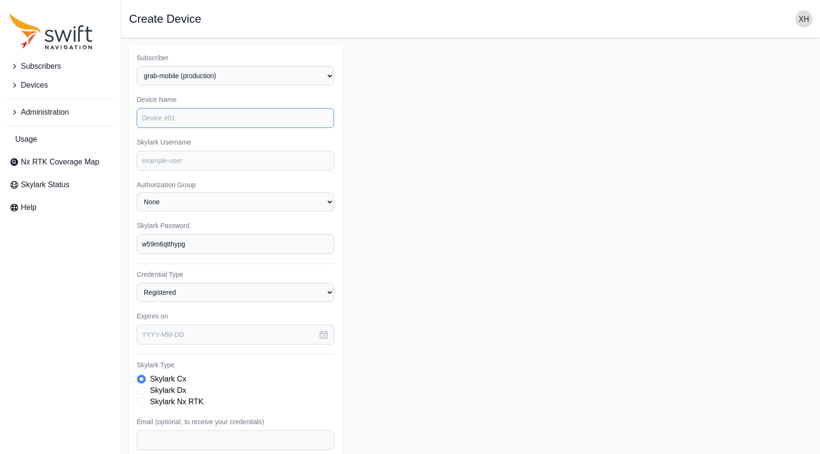
click at [266, 121] on input "Device Name" at bounding box center [235, 118] width 197 height 20
click at [203, 95] on label "Device Name" at bounding box center [235, 99] width 197 height 9
select select "fe55257b-e26b-4112-869a-e544fc77323b"
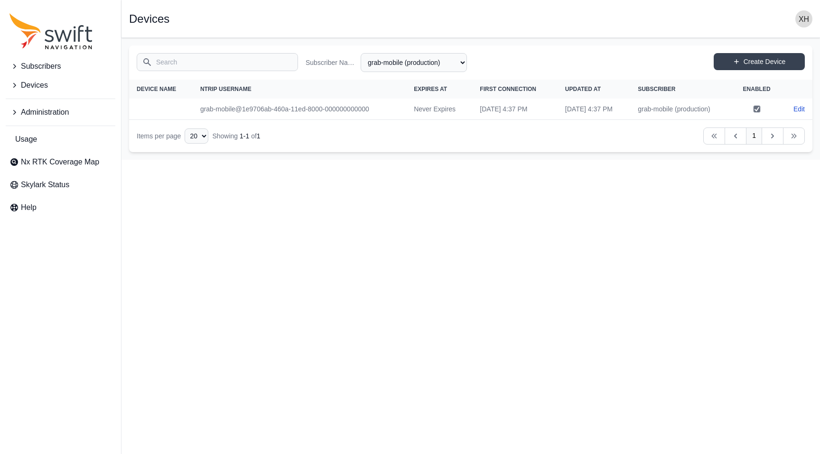
click at [664, 111] on td "grab-mobile (production)" at bounding box center [681, 109] width 102 height 21
click at [35, 70] on span "Subscribers" at bounding box center [41, 66] width 40 height 11
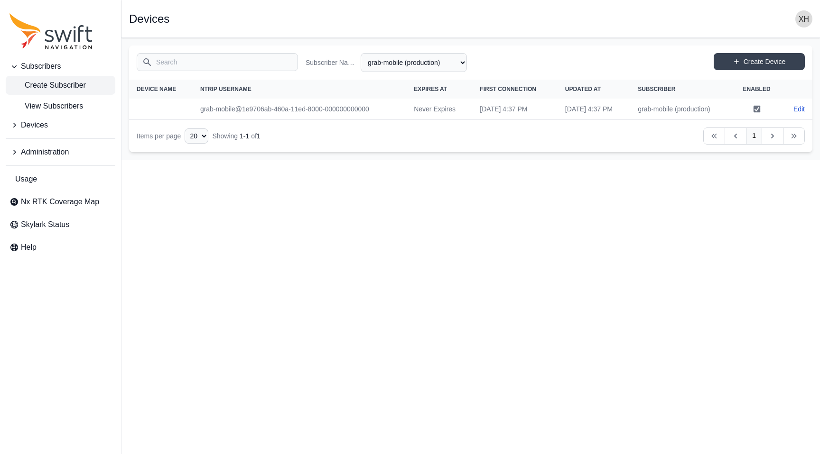
click at [46, 88] on span "Create Subscriber" at bounding box center [47, 85] width 76 height 11
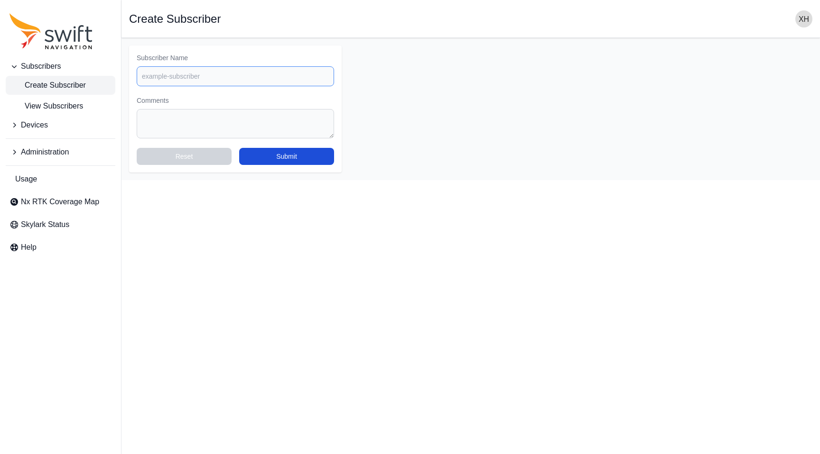
click at [256, 81] on input "Subscriber Name" at bounding box center [235, 76] width 197 height 20
select select "fe55257b-e26b-4112-869a-e544fc77323b"
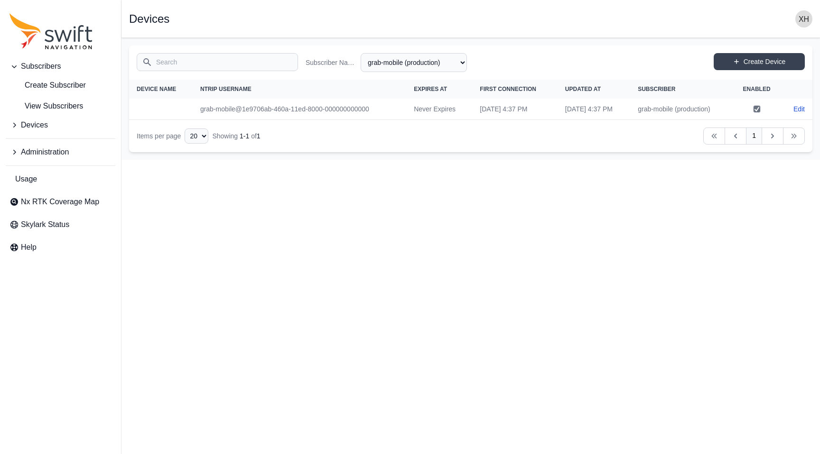
click at [221, 106] on td "grab-mobile@1e9706ab-460a-11ed-8000-000000000000" at bounding box center [299, 109] width 213 height 21
click at [66, 102] on span "View Subscribers" at bounding box center [46, 106] width 74 height 11
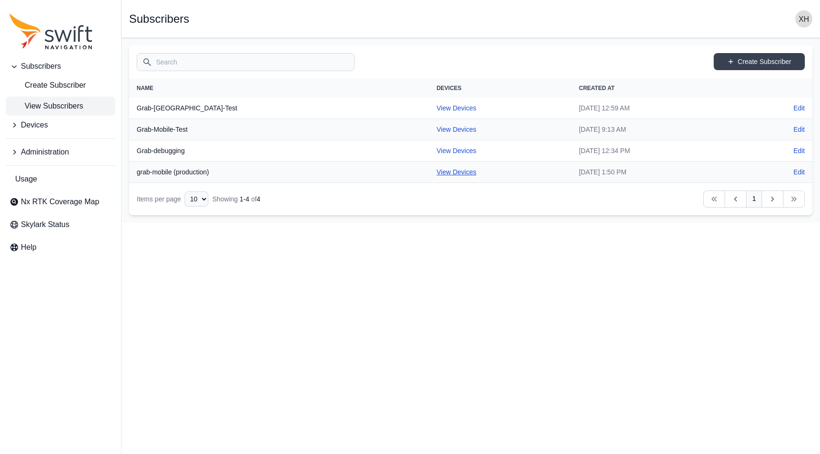
click at [436, 174] on link "View Devices" at bounding box center [456, 172] width 40 height 8
select select "fe55257b-e26b-4112-869a-e544fc77323b"
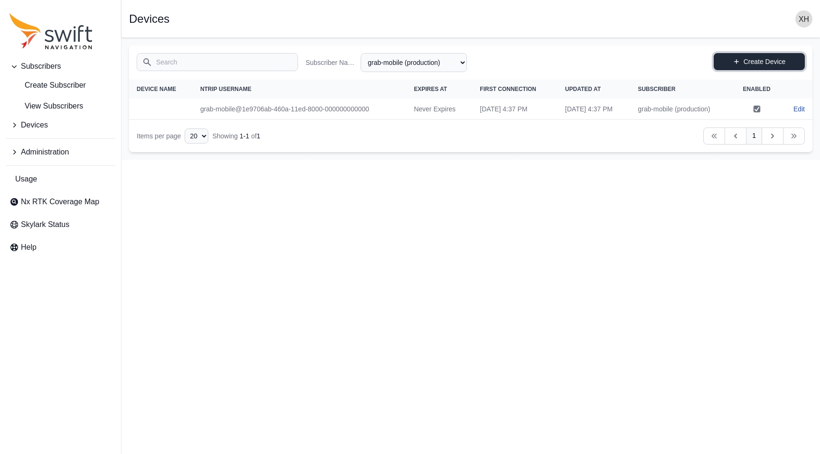
click at [739, 63] on icon at bounding box center [736, 61] width 7 height 7
select select "fe55257b-e26b-4112-869a-e544fc77323b"
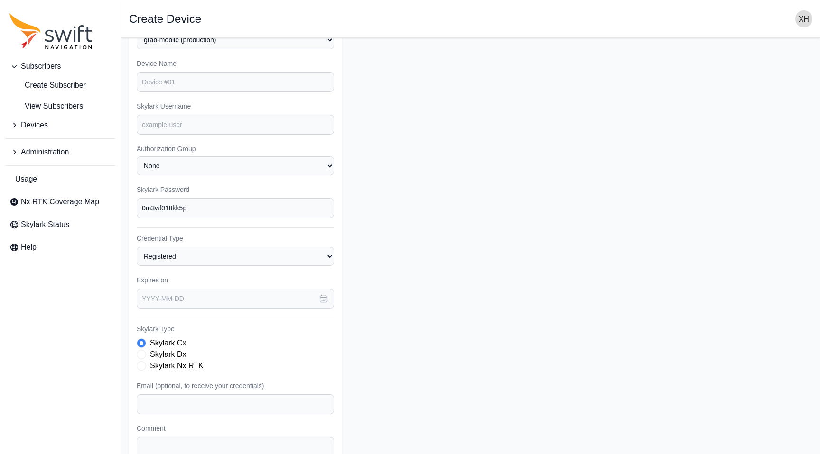
scroll to position [38, 0]
click at [270, 124] on input "Skylark Username" at bounding box center [235, 123] width 197 height 20
click at [177, 204] on div "Skylark Password 0m3wf018kk5p" at bounding box center [235, 199] width 197 height 33
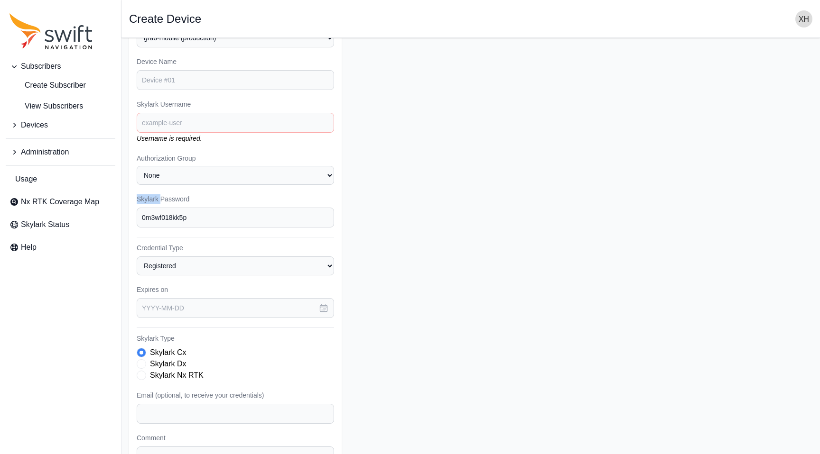
click at [177, 204] on div "Skylark Password 0m3wf018kk5p" at bounding box center [235, 210] width 197 height 33
click at [176, 211] on input "0m3wf018kk5p" at bounding box center [235, 218] width 197 height 20
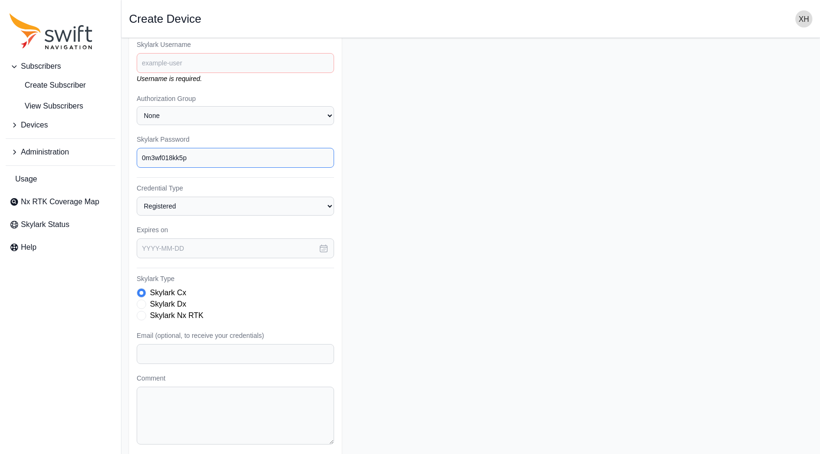
scroll to position [130, 0]
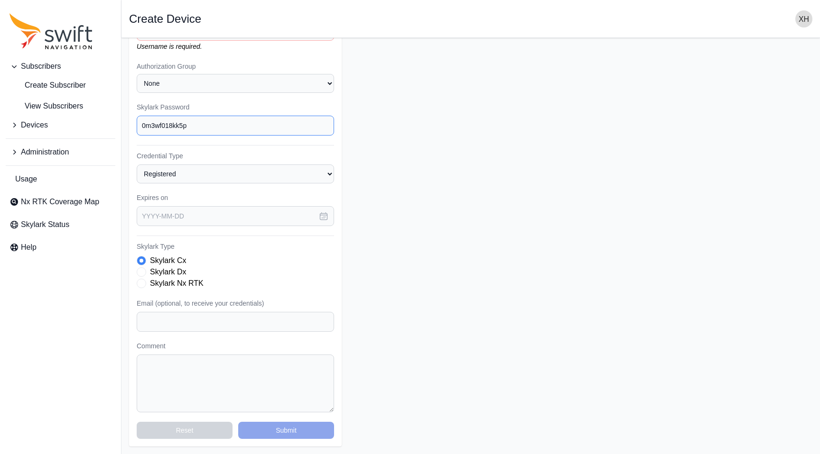
click at [244, 128] on input "0m3wf018kk5p" at bounding box center [235, 126] width 197 height 20
paste input "xgzbrz75up38"
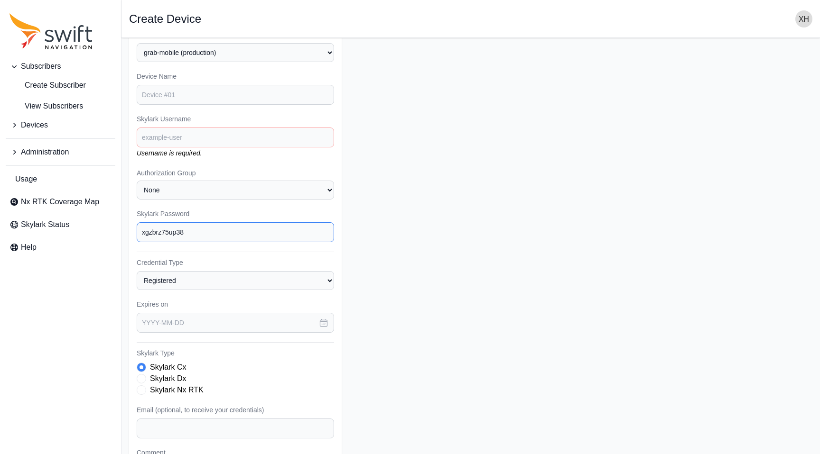
scroll to position [0, 0]
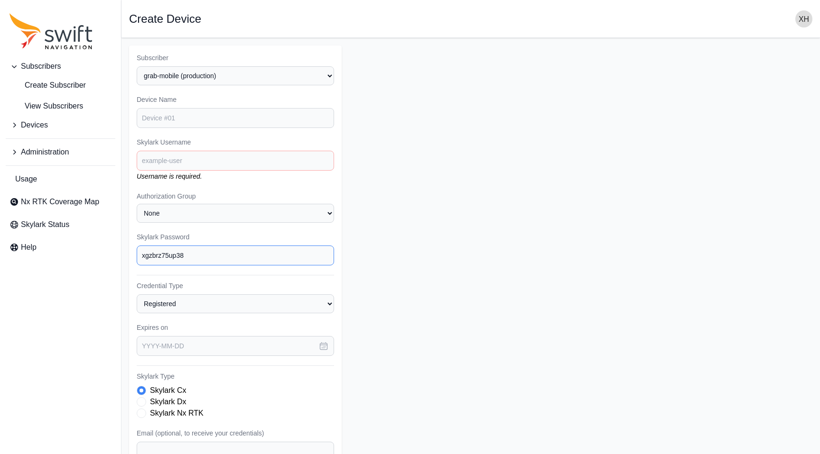
type input "xgzbrz75up38"
click at [229, 220] on select "None grab-mobile (production)" at bounding box center [235, 213] width 197 height 19
select select "grab-mobile"
click at [137, 204] on select "None grab-mobile (production)" at bounding box center [235, 213] width 197 height 19
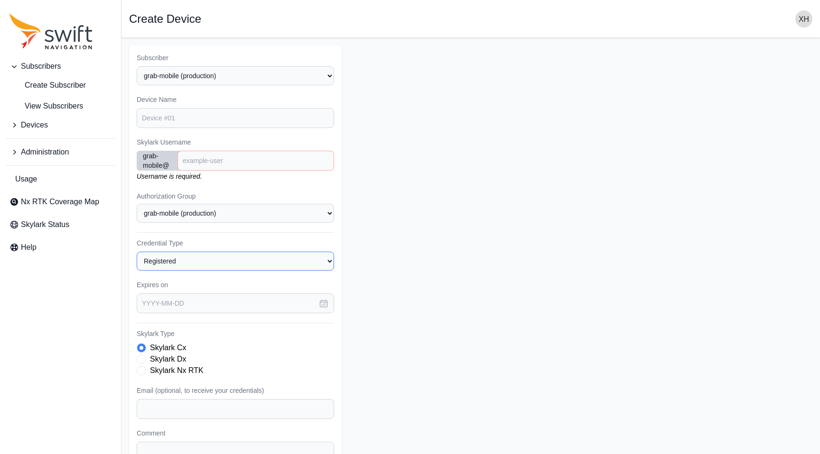
click at [219, 268] on select "Registered Preprovisioned" at bounding box center [235, 261] width 197 height 19
click at [213, 162] on input "Skylark Username" at bounding box center [255, 161] width 157 height 20
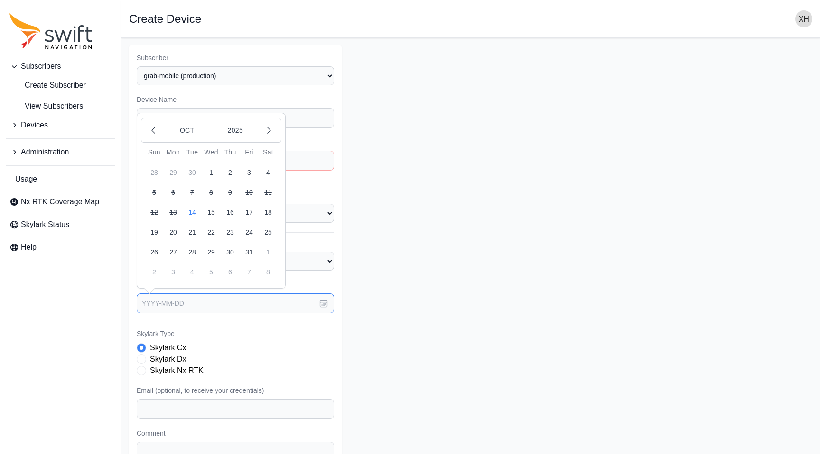
click at [202, 301] on input "text" at bounding box center [235, 304] width 197 height 20
click at [271, 131] on icon "button" at bounding box center [268, 130] width 9 height 9
click at [268, 128] on icon "button" at bounding box center [269, 131] width 3 height 6
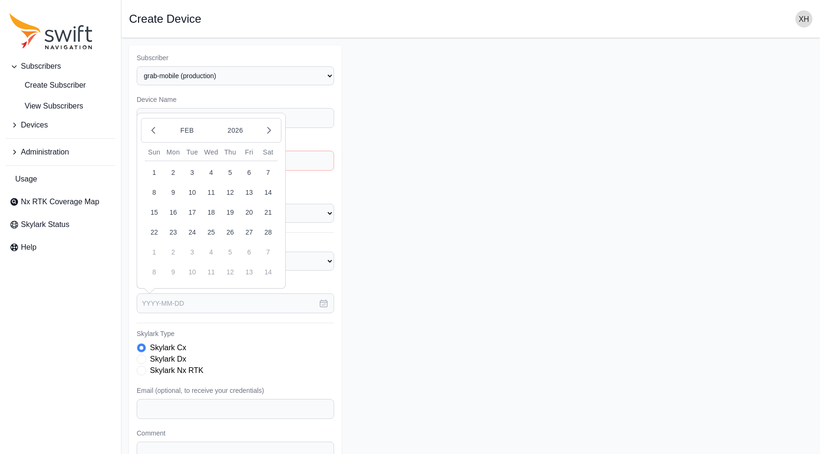
click at [266, 235] on button "28" at bounding box center [268, 232] width 19 height 19
type input "2026-02-28"
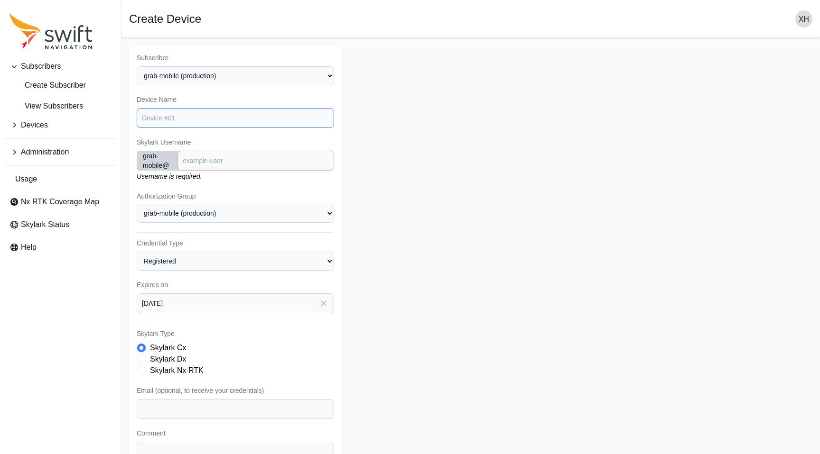
click at [221, 118] on input "Device Name" at bounding box center [235, 118] width 197 height 20
click at [250, 97] on label "Device Name" at bounding box center [235, 99] width 197 height 9
click at [259, 166] on input "Skylark Username" at bounding box center [255, 161] width 157 height 20
paste input "81a4d7a0-e6e9-11ec-8000-000000000000"
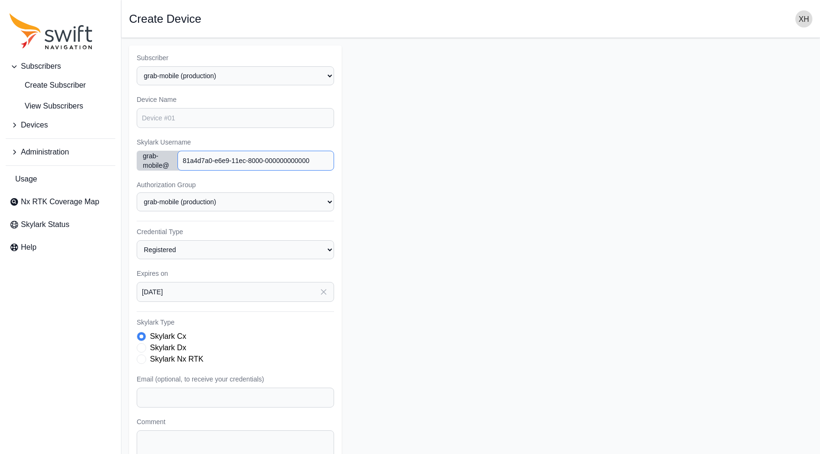
scroll to position [76, 0]
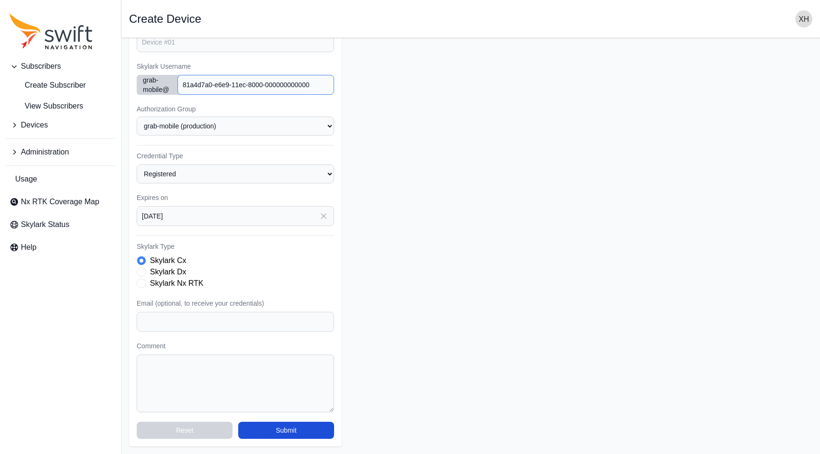
type input "81a4d7a0-e6e9-11ec-8000-000000000000"
click at [193, 283] on label "Skylark Nx RTK" at bounding box center [177, 283] width 54 height 11
click at [157, 264] on label "Skylark Cx" at bounding box center [168, 260] width 36 height 11
click at [157, 266] on label "Skylark Cx" at bounding box center [168, 260] width 36 height 11
click at [157, 271] on label "Skylark Dx" at bounding box center [168, 272] width 36 height 11
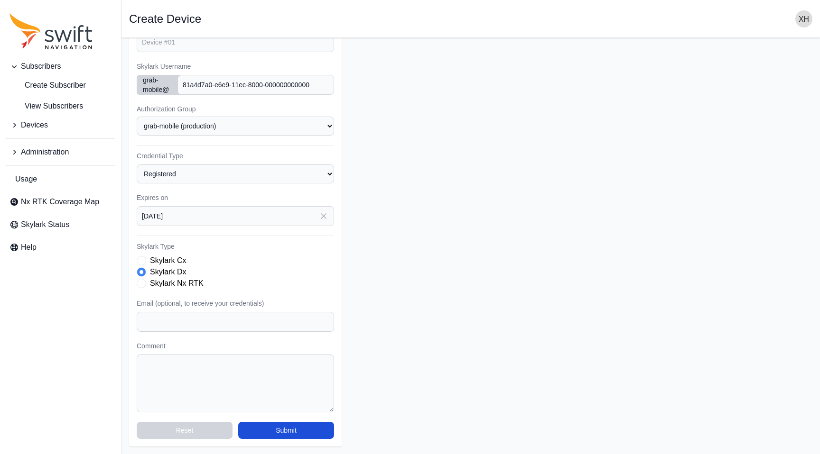
click at [159, 280] on label "Skylark Nx RTK" at bounding box center [177, 283] width 54 height 11
click at [157, 263] on label "Skylark Cx" at bounding box center [168, 260] width 36 height 11
click at [154, 289] on div "Subscriber Select a Subscriber Grab-debugging grab-mobile (production) Grab-Mob…" at bounding box center [235, 208] width 213 height 477
click at [153, 280] on label "Skylark Nx RTK" at bounding box center [177, 283] width 54 height 11
click at [282, 428] on button "Submit" at bounding box center [286, 430] width 96 height 17
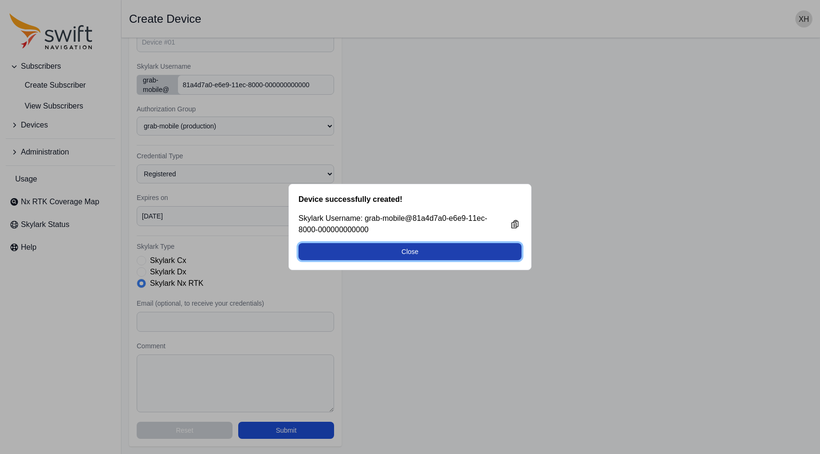
click at [395, 252] on button "Close" at bounding box center [409, 251] width 223 height 17
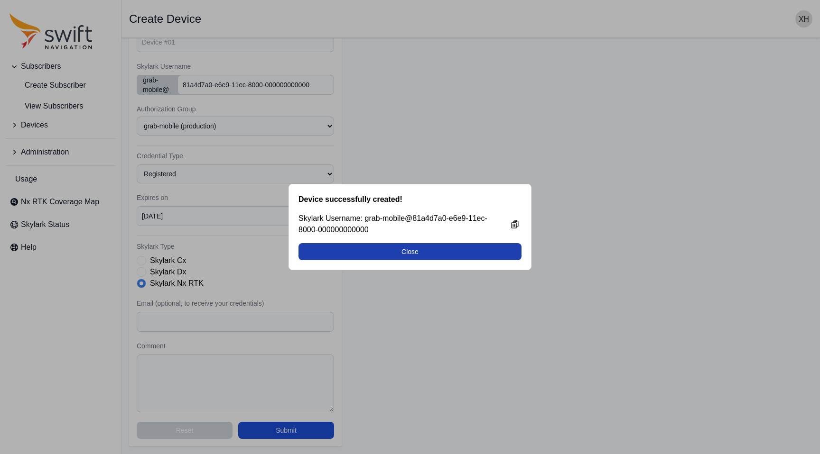
select select "fe55257b-e26b-4112-869a-e544fc77323b"
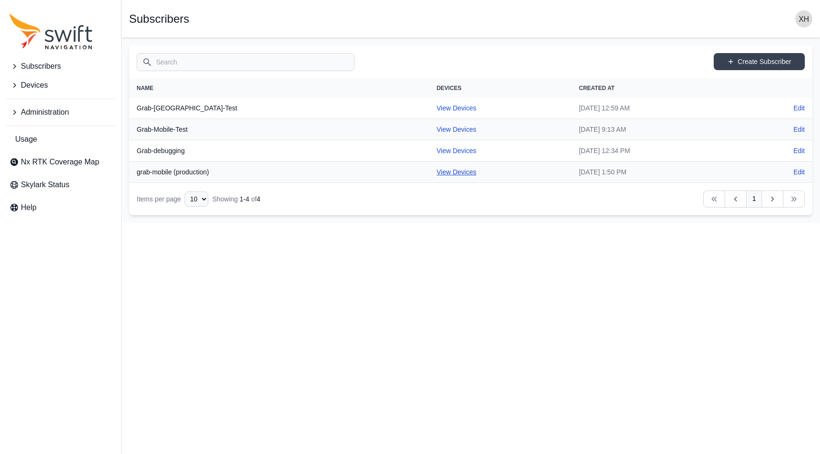
click at [436, 173] on link "View Devices" at bounding box center [456, 172] width 40 height 8
select select "fe55257b-e26b-4112-869a-e544fc77323b"
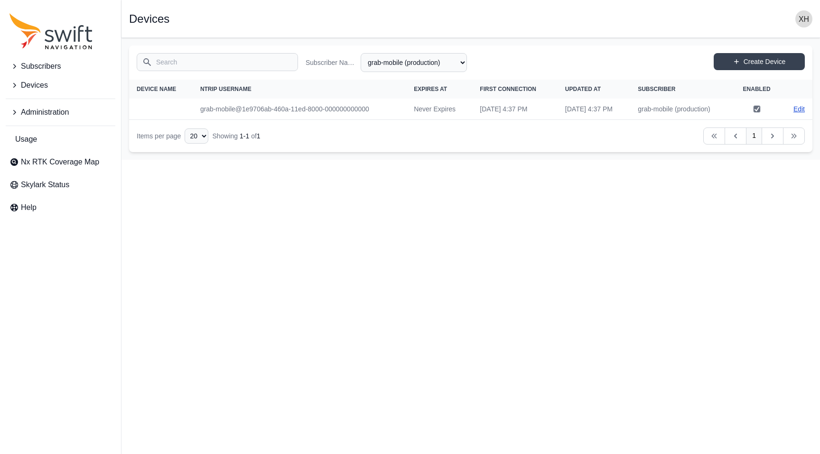
click at [800, 111] on link "Edit" at bounding box center [798, 108] width 11 height 9
select select "fe55257b-e26b-4112-869a-e544fc77323b"
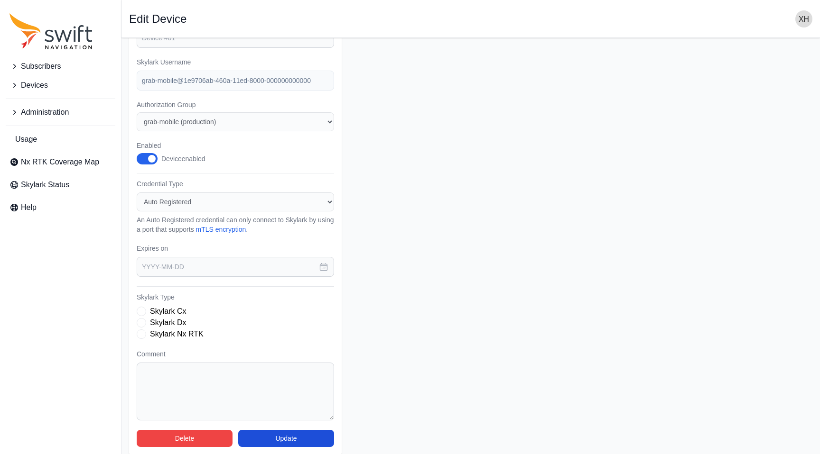
scroll to position [88, 0]
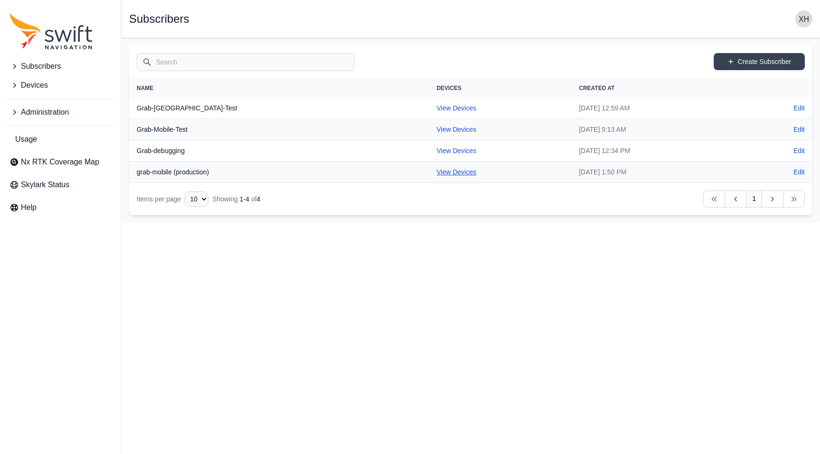
click at [436, 174] on link "View Devices" at bounding box center [456, 172] width 40 height 8
select select "fe55257b-e26b-4112-869a-e544fc77323b"
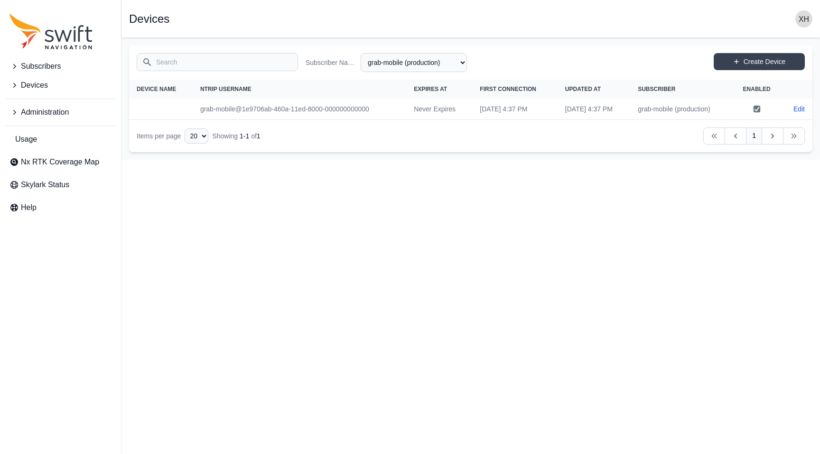
click at [650, 106] on td "grab-mobile (production)" at bounding box center [681, 109] width 102 height 21
click at [795, 106] on link "Edit" at bounding box center [798, 108] width 11 height 9
select select "fe55257b-e26b-4112-869a-e544fc77323b"
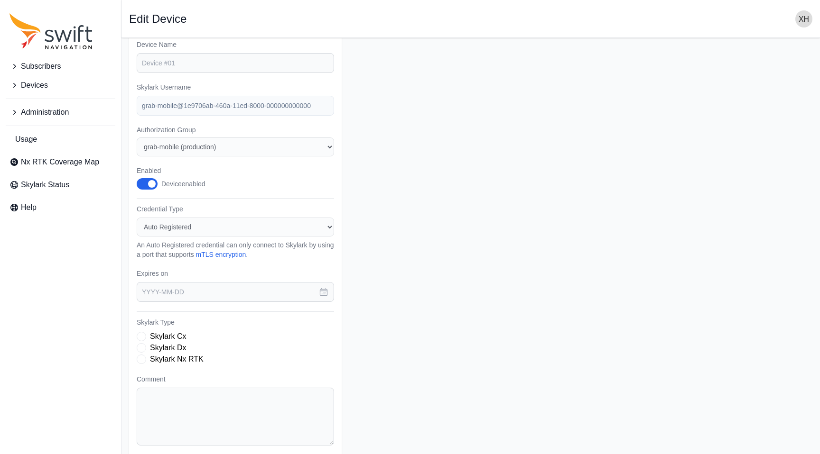
scroll to position [55, 0]
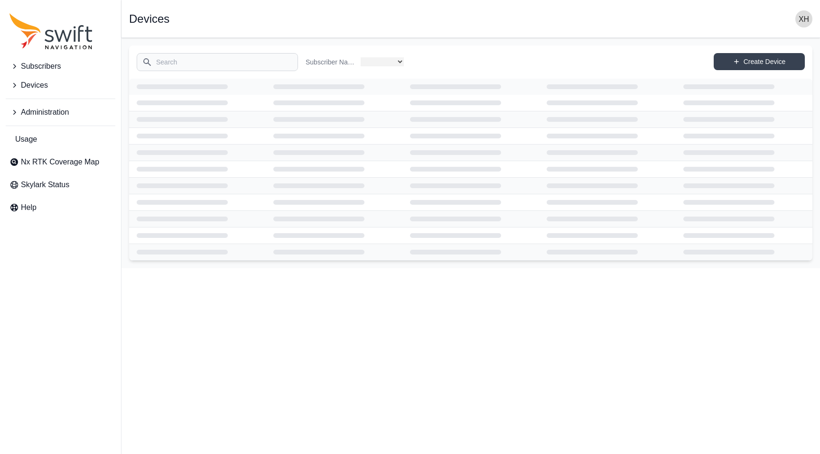
select select "fe55257b-e26b-4112-869a-e544fc77323b"
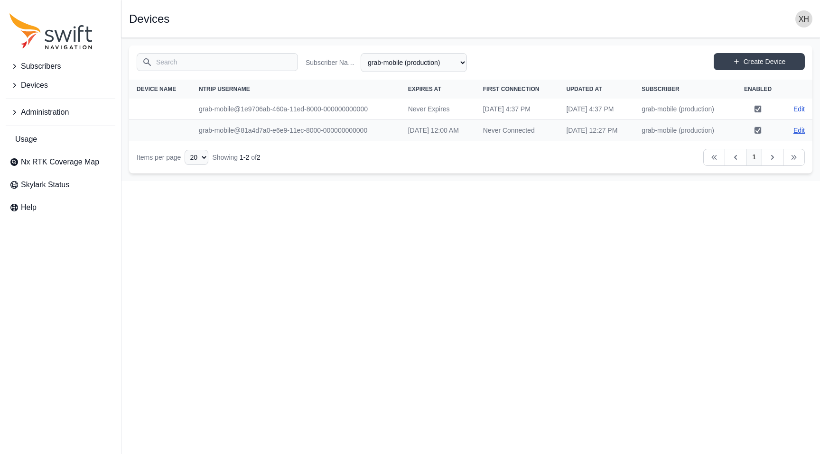
click at [795, 135] on link "Edit" at bounding box center [798, 130] width 11 height 9
select select "fe55257b-e26b-4112-869a-e544fc77323b"
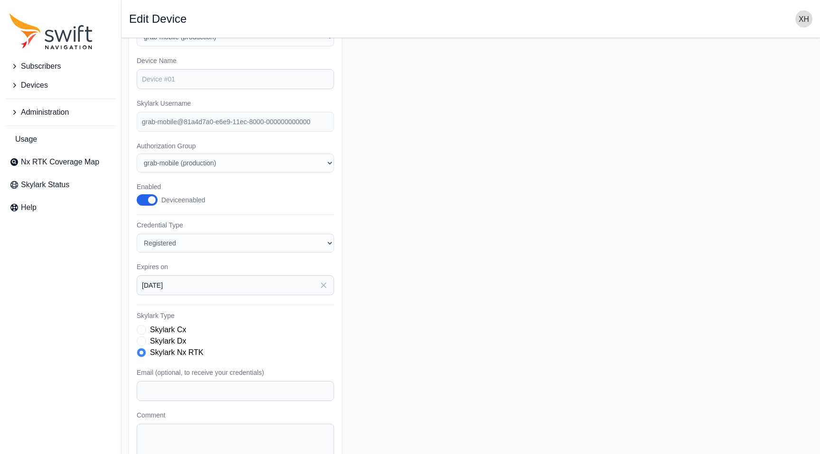
scroll to position [41, 0]
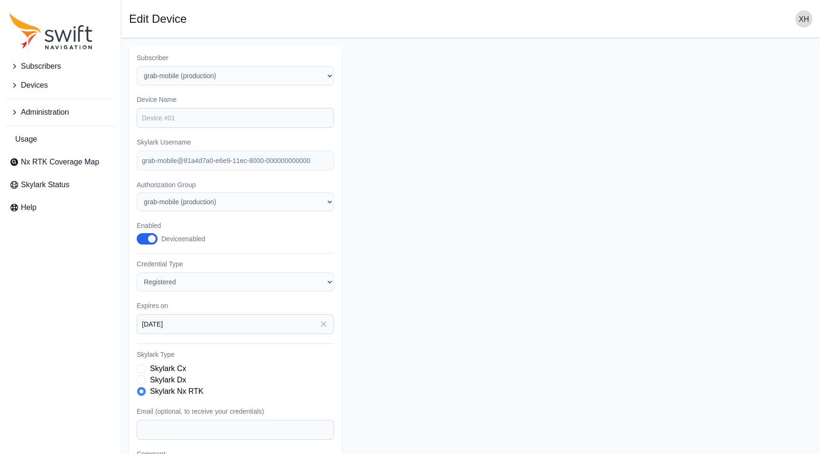
select select "fe55257b-e26b-4112-869a-e544fc77323b"
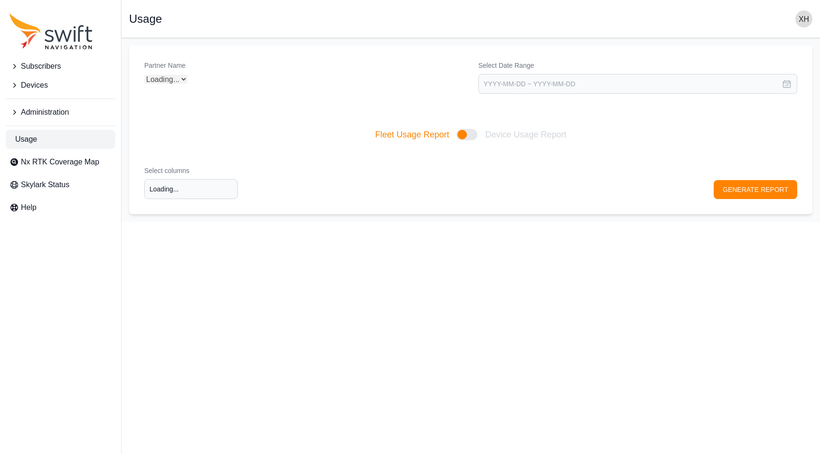
type input "Select columns"
select select "3f7c8ae7-4574-44cd-b1e2-e924d7be4325"
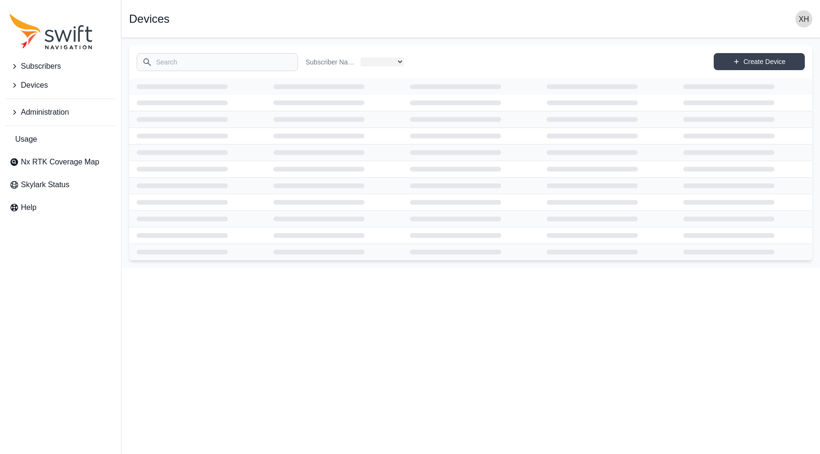
select select "fe55257b-e26b-4112-869a-e544fc77323b"
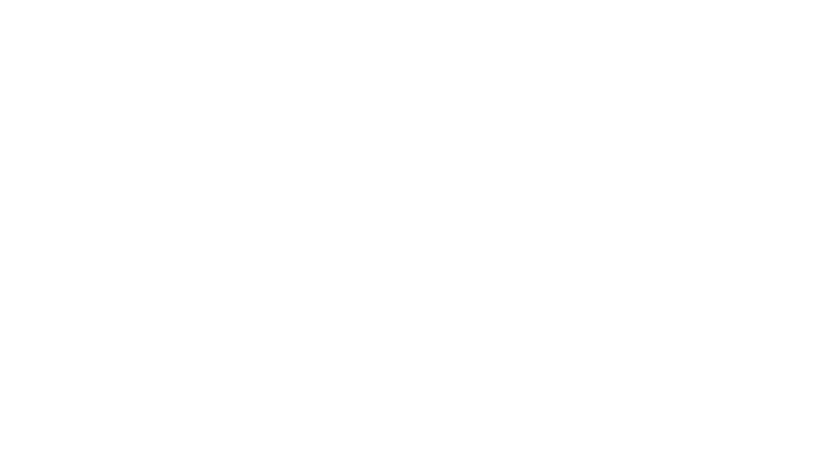
select select "fe55257b-e26b-4112-869a-e544fc77323b"
